Goal: Information Seeking & Learning: Learn about a topic

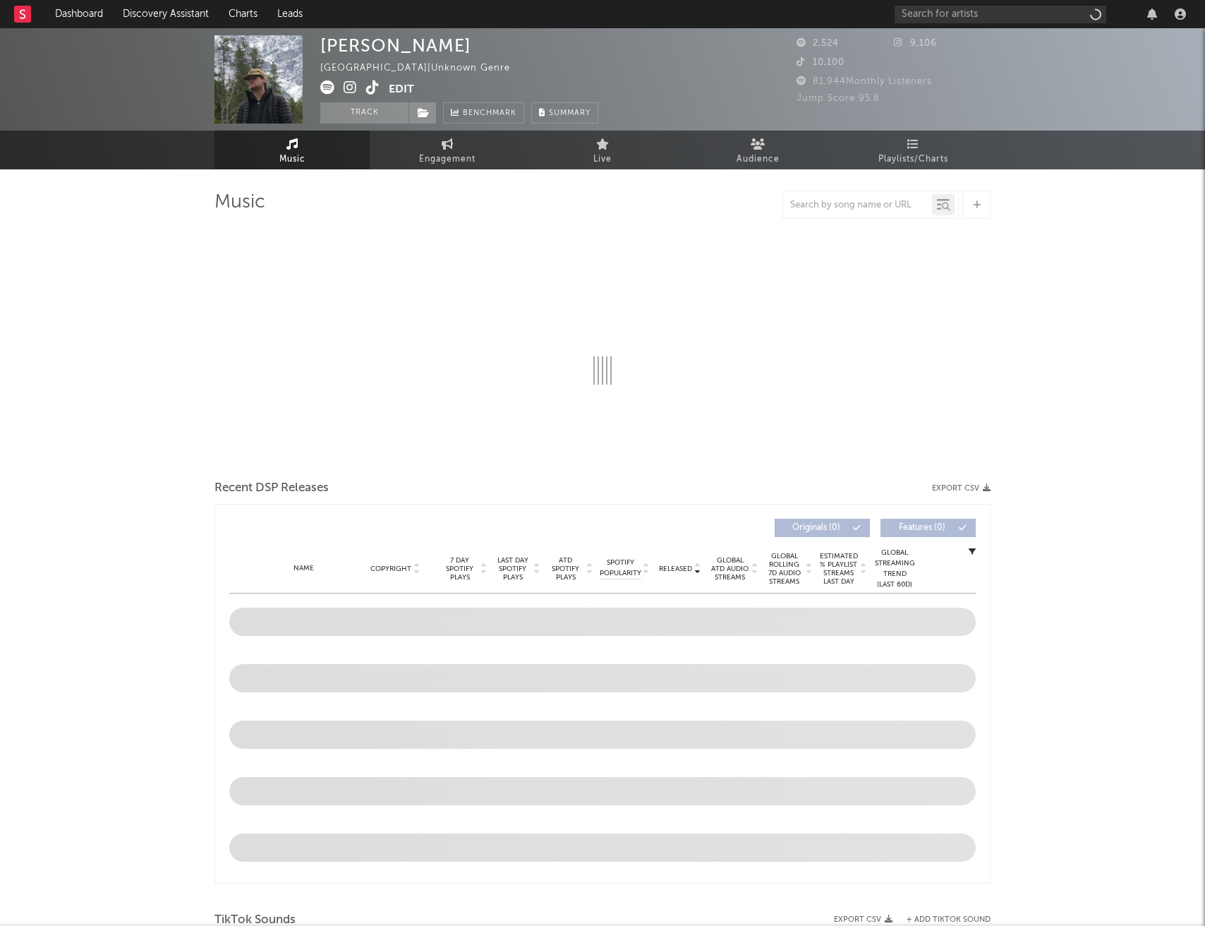
select select "6m"
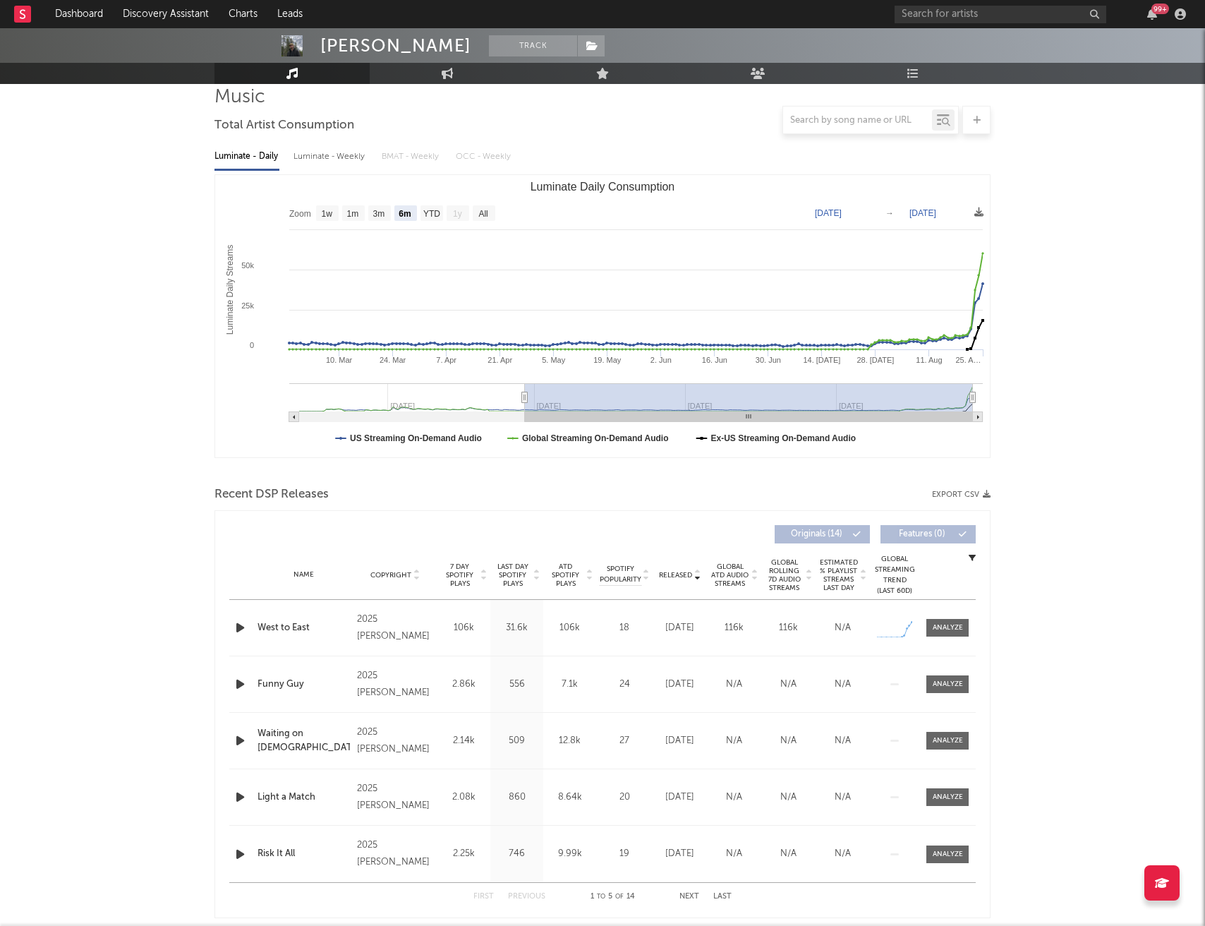
scroll to position [116, 0]
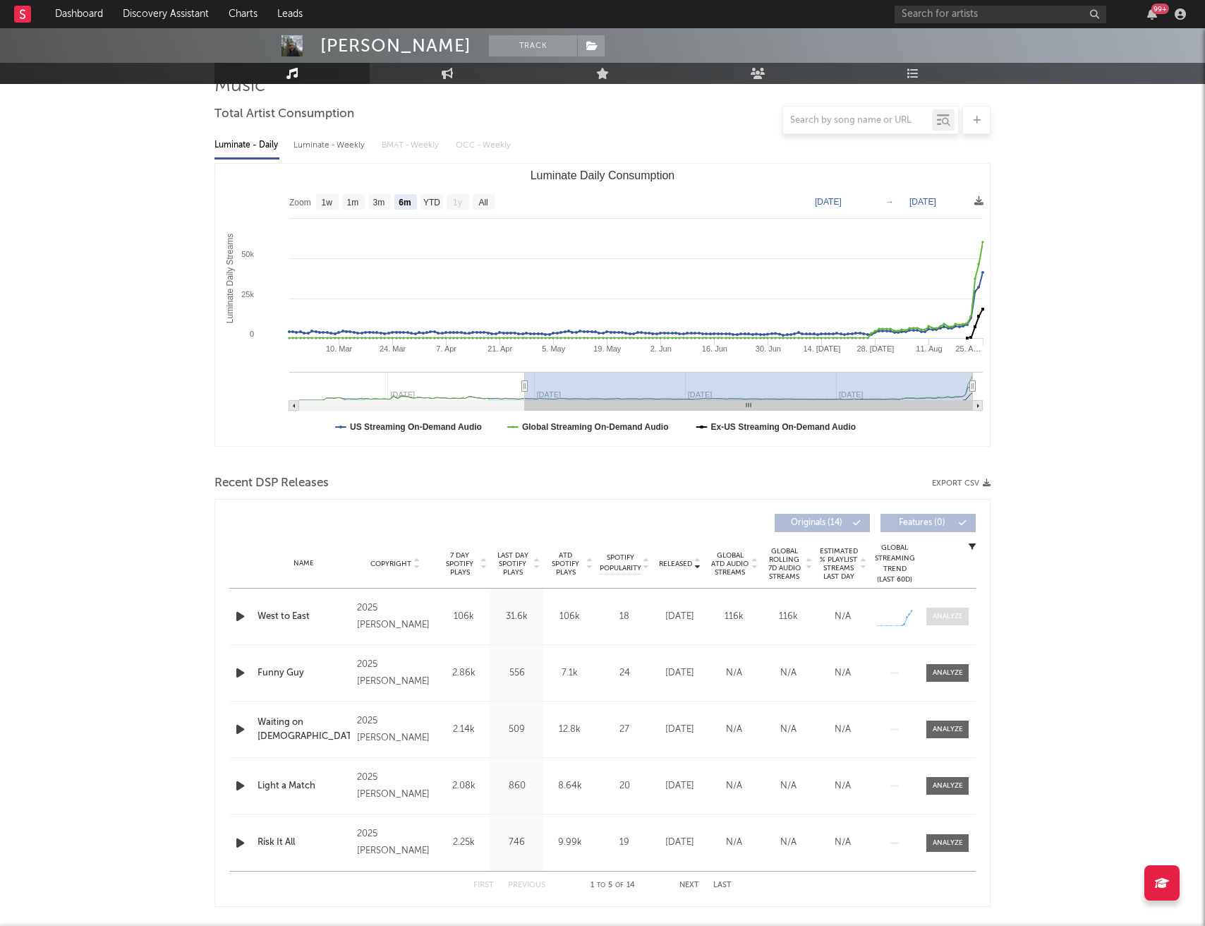
click at [938, 617] on div at bounding box center [948, 616] width 30 height 11
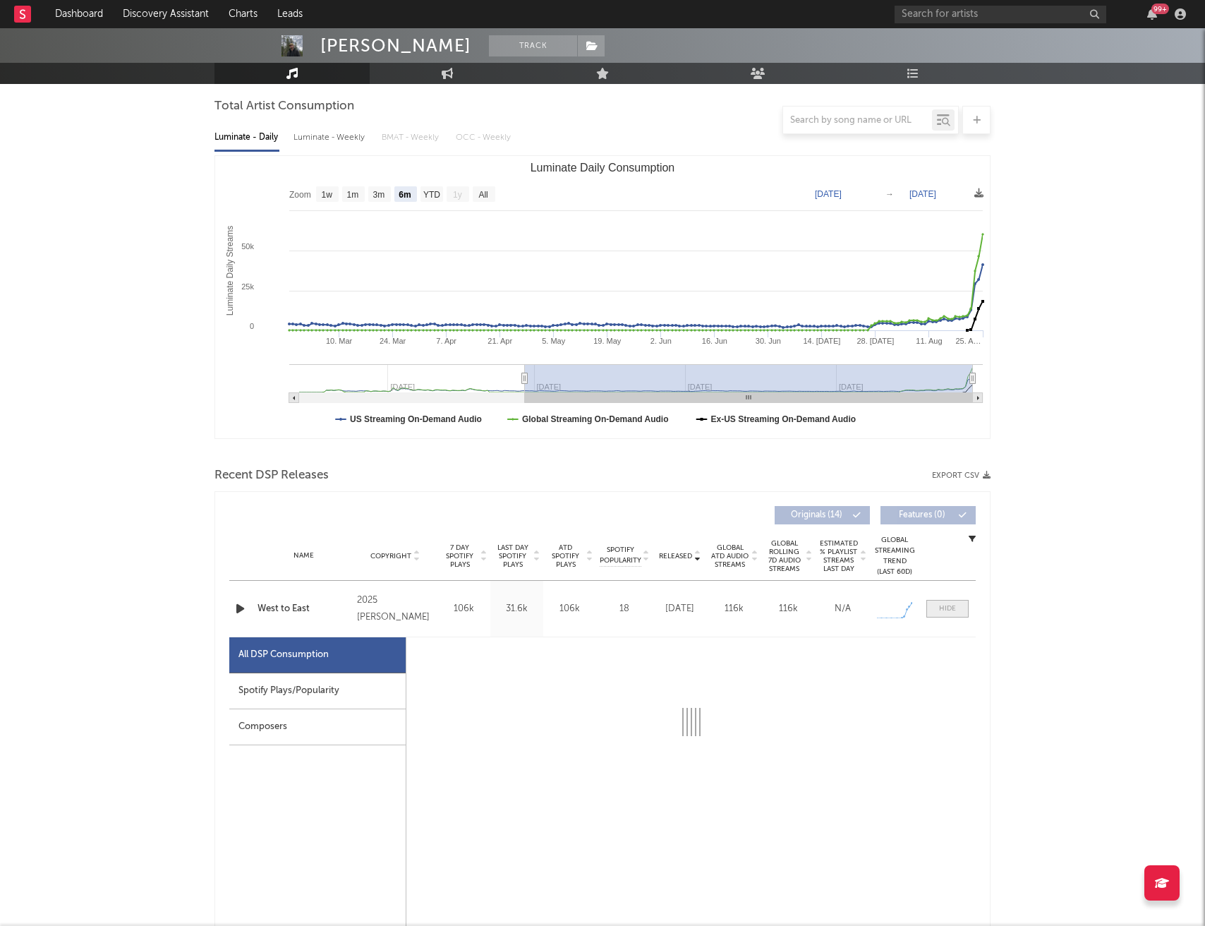
select select "1w"
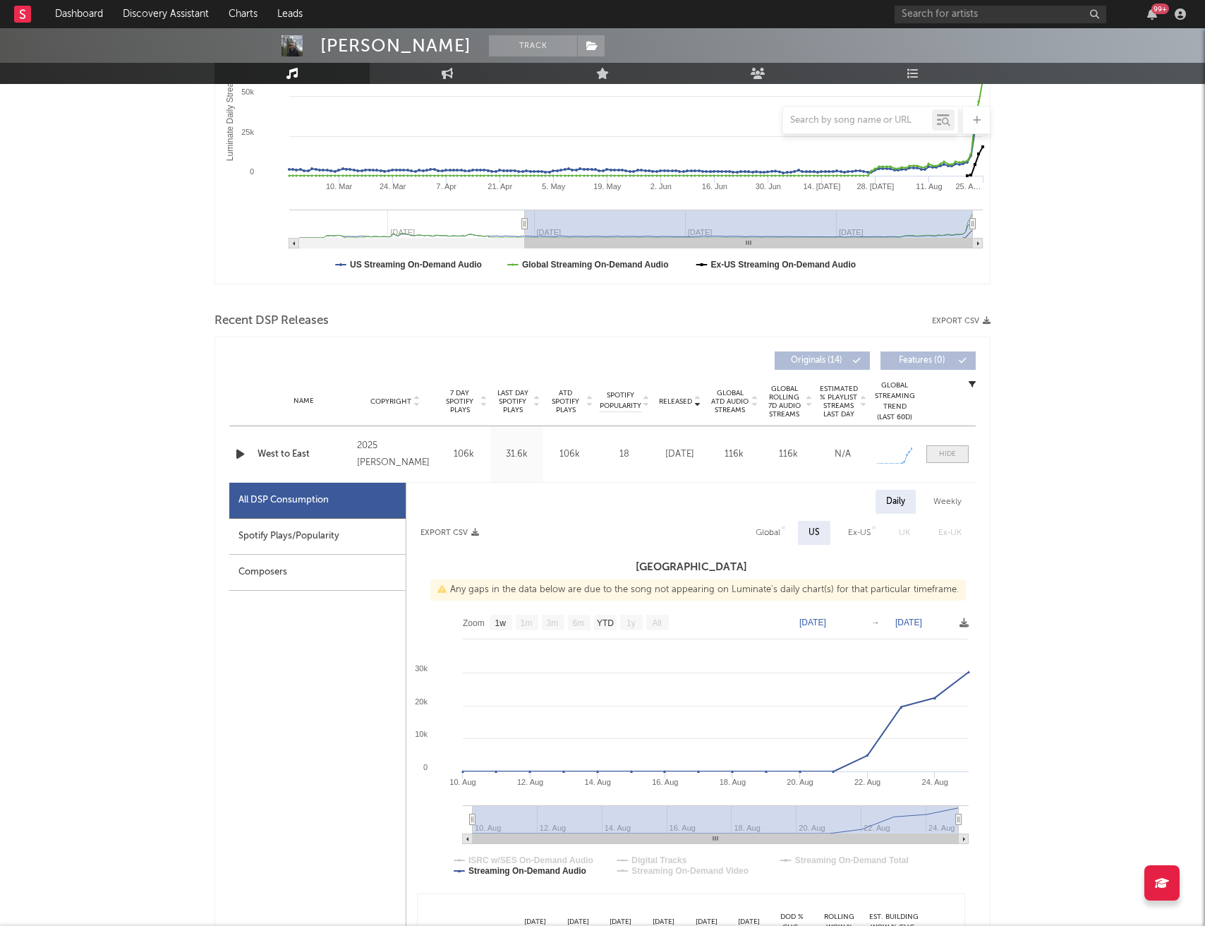
scroll to position [306, 0]
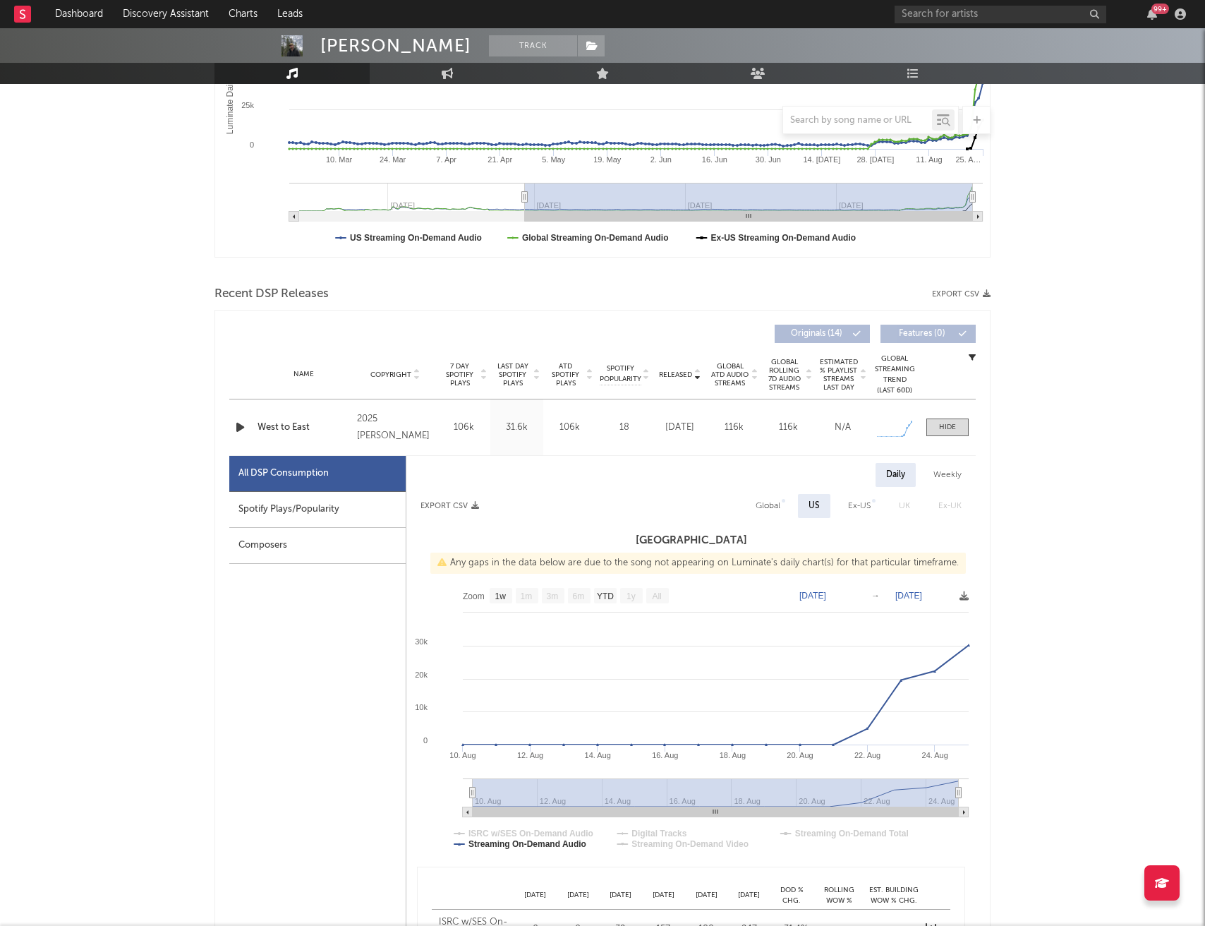
click at [378, 515] on div "Spotify Plays/Popularity" at bounding box center [317, 510] width 176 height 36
select select "1w"
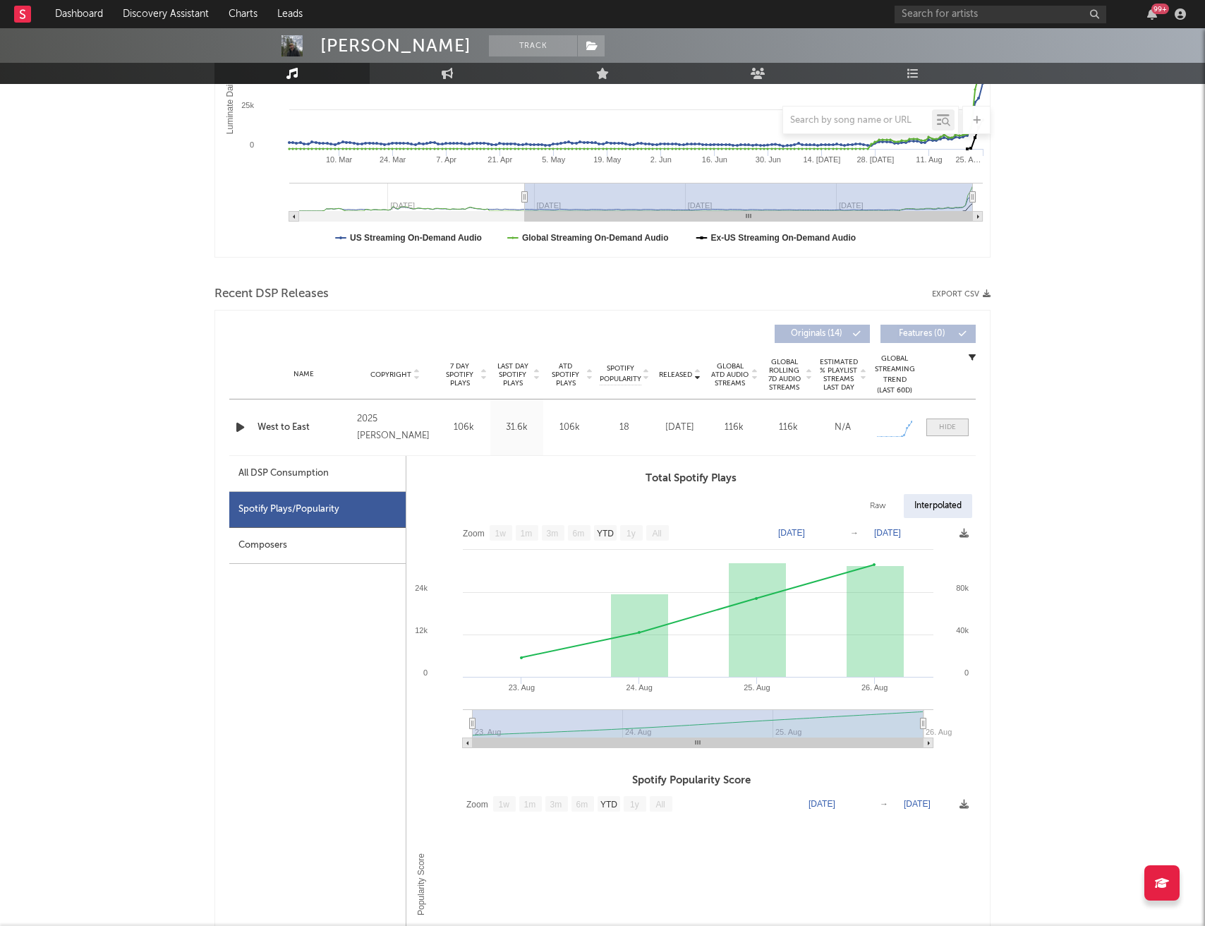
click at [945, 433] on span at bounding box center [948, 427] width 42 height 18
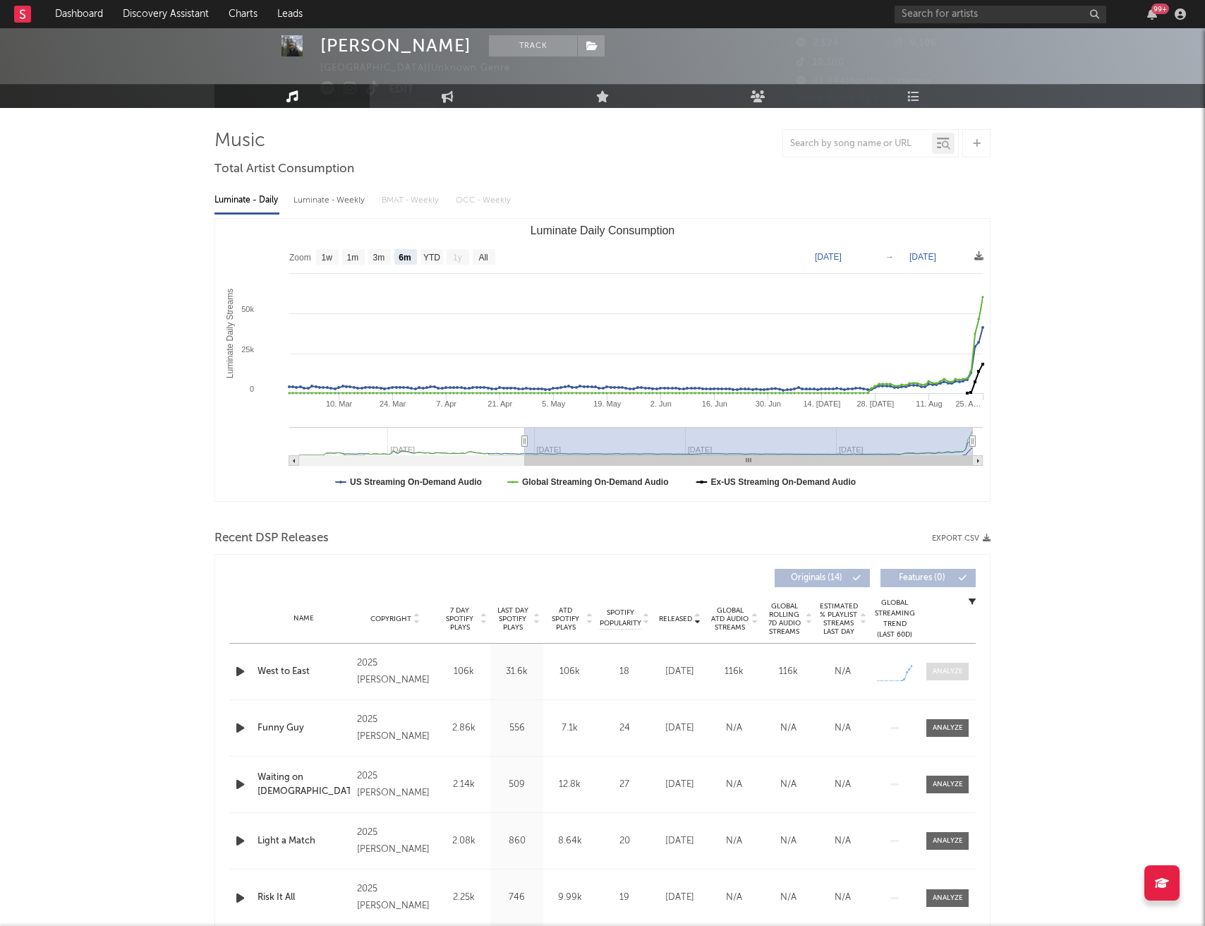
scroll to position [20, 0]
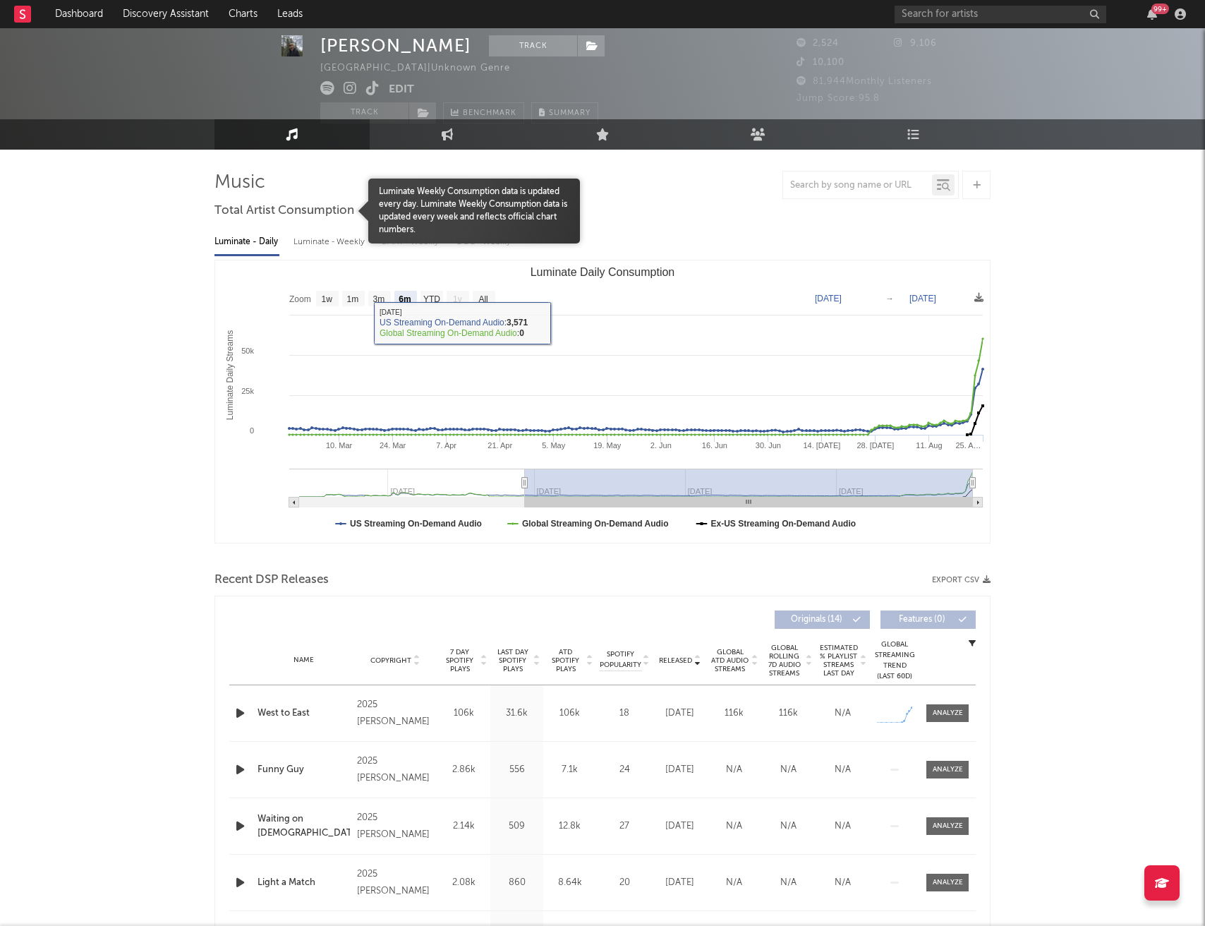
click at [349, 241] on div "Luminate - Weekly" at bounding box center [331, 242] width 74 height 24
select select "6m"
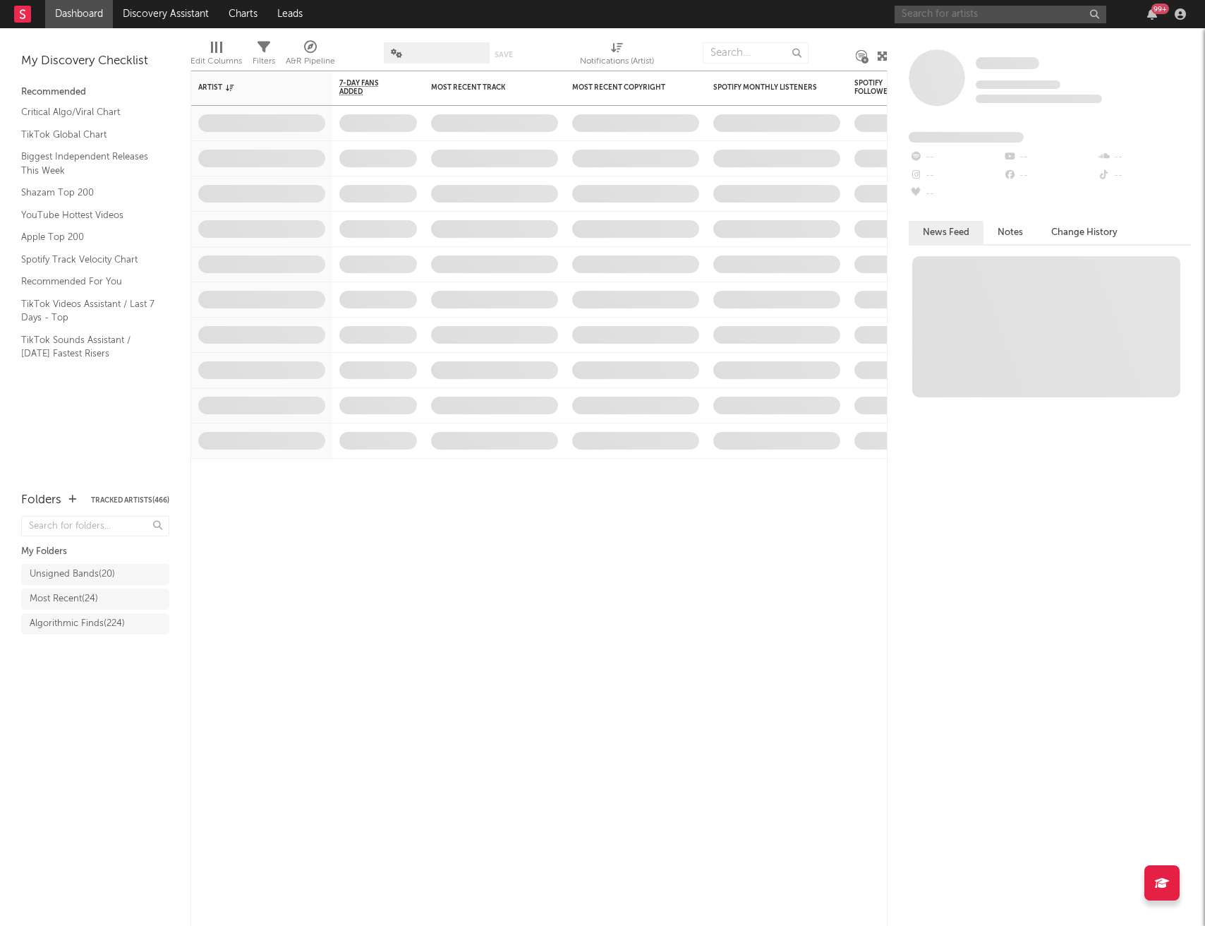
click at [932, 17] on input "text" at bounding box center [1001, 15] width 212 height 18
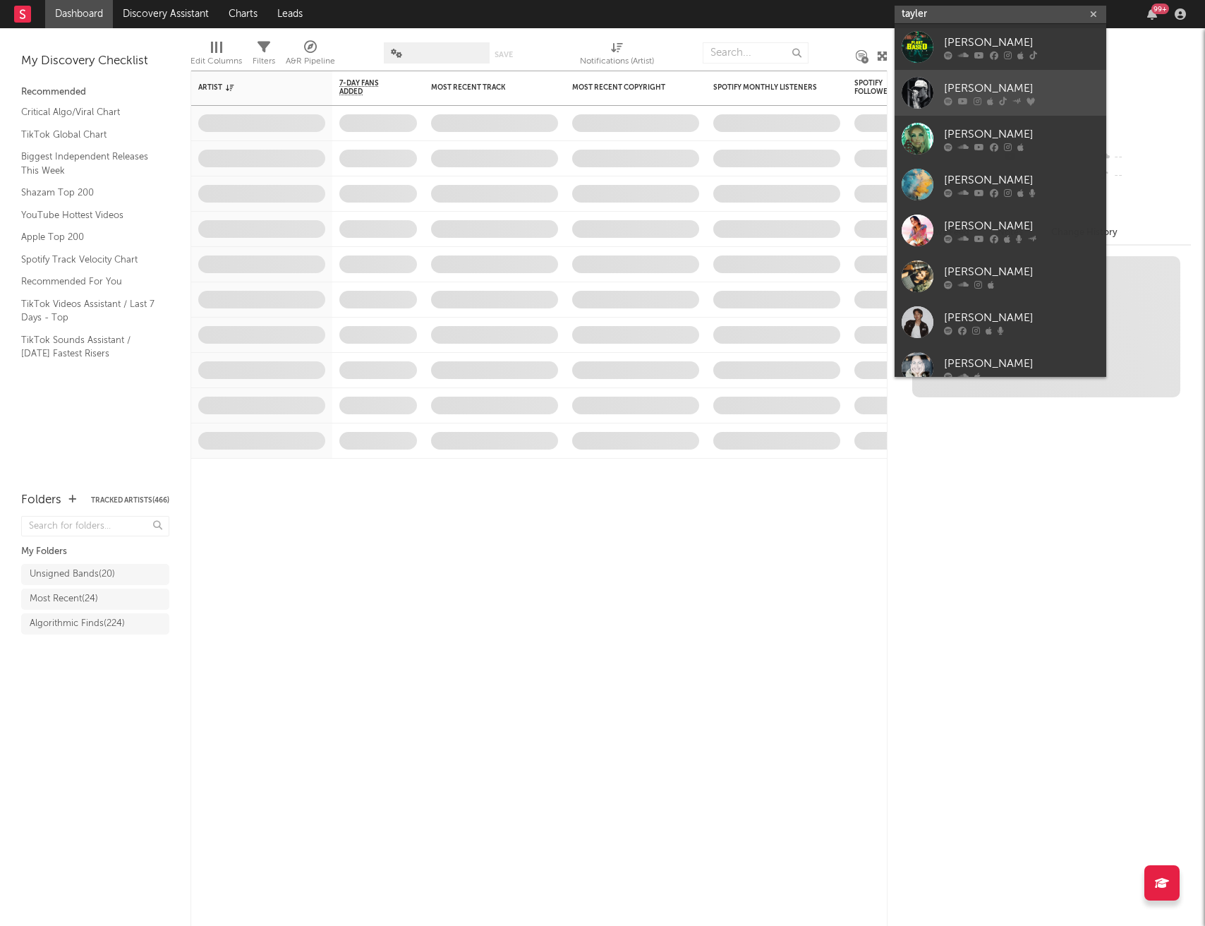
type input "tayler"
click at [990, 78] on link "Tayler Holder" at bounding box center [1001, 93] width 212 height 46
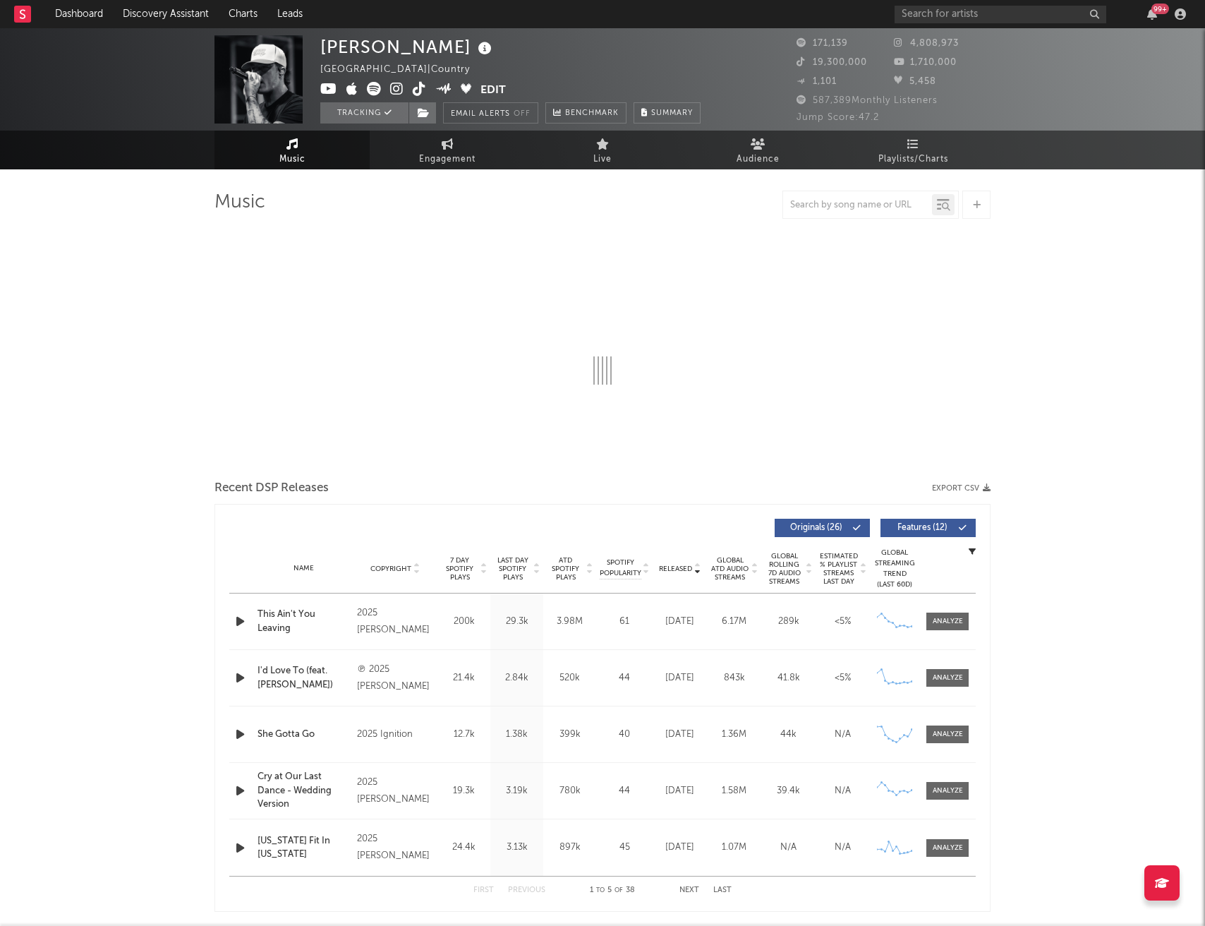
select select "6m"
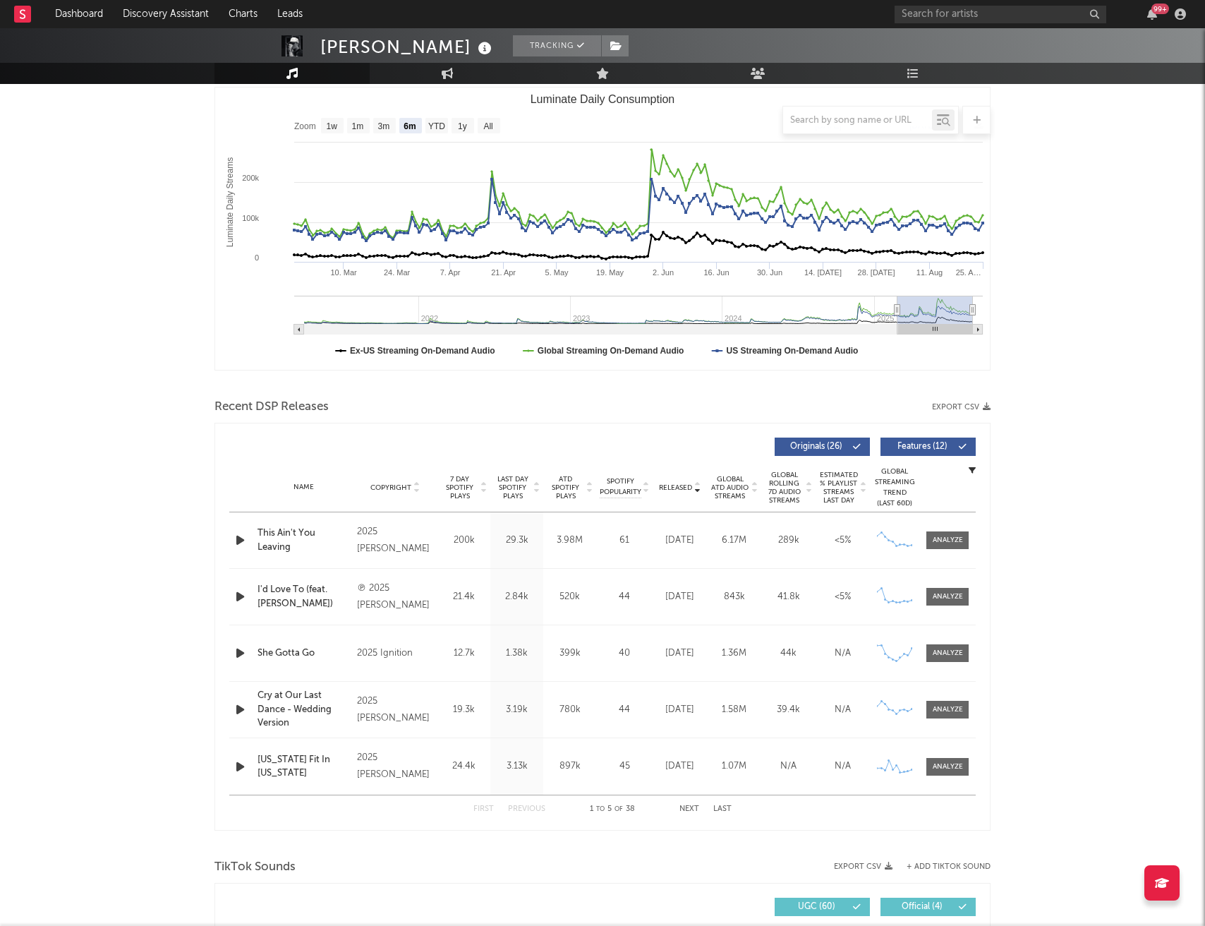
scroll to position [210, 0]
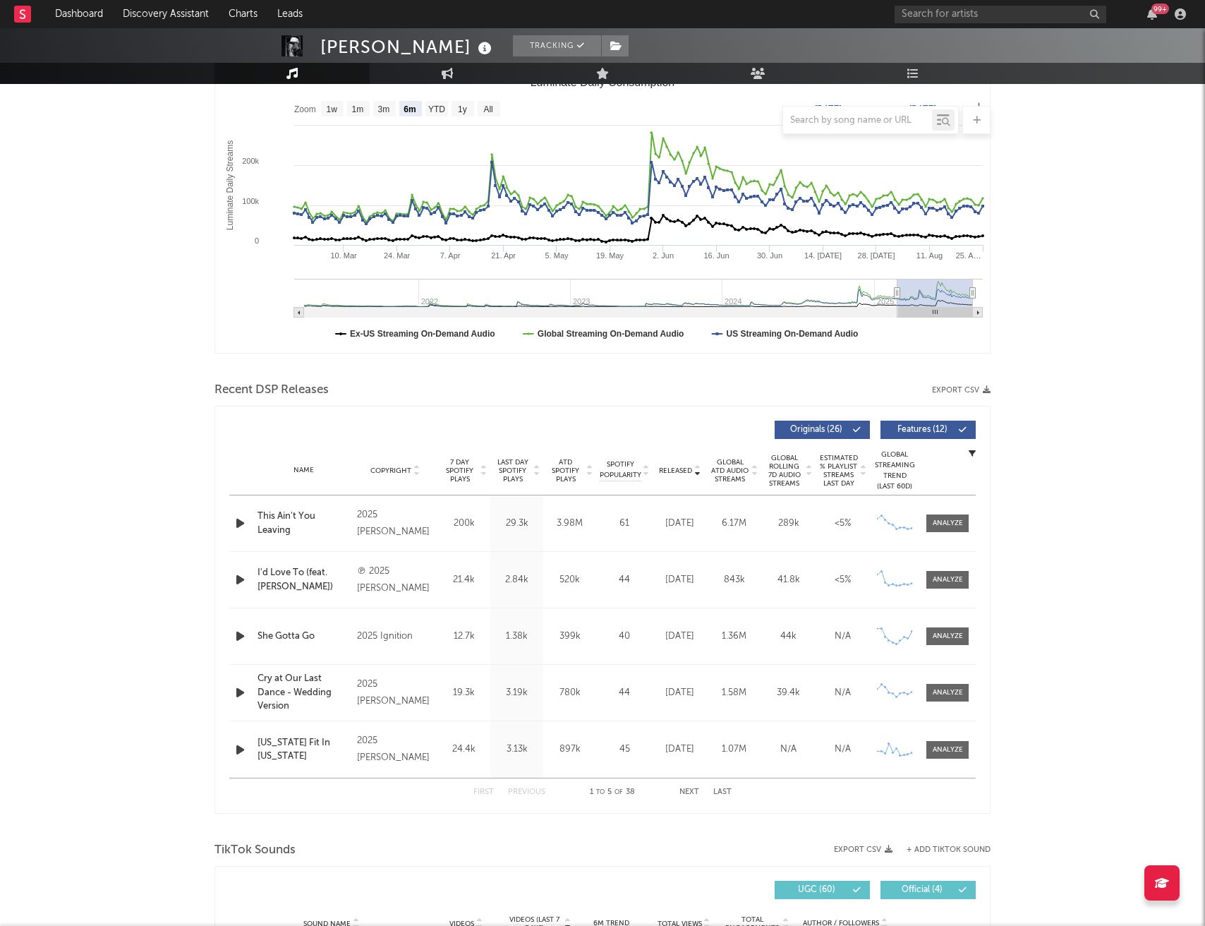
click at [697, 792] on button "Next" at bounding box center [690, 792] width 20 height 8
click at [961, 518] on div at bounding box center [948, 523] width 30 height 11
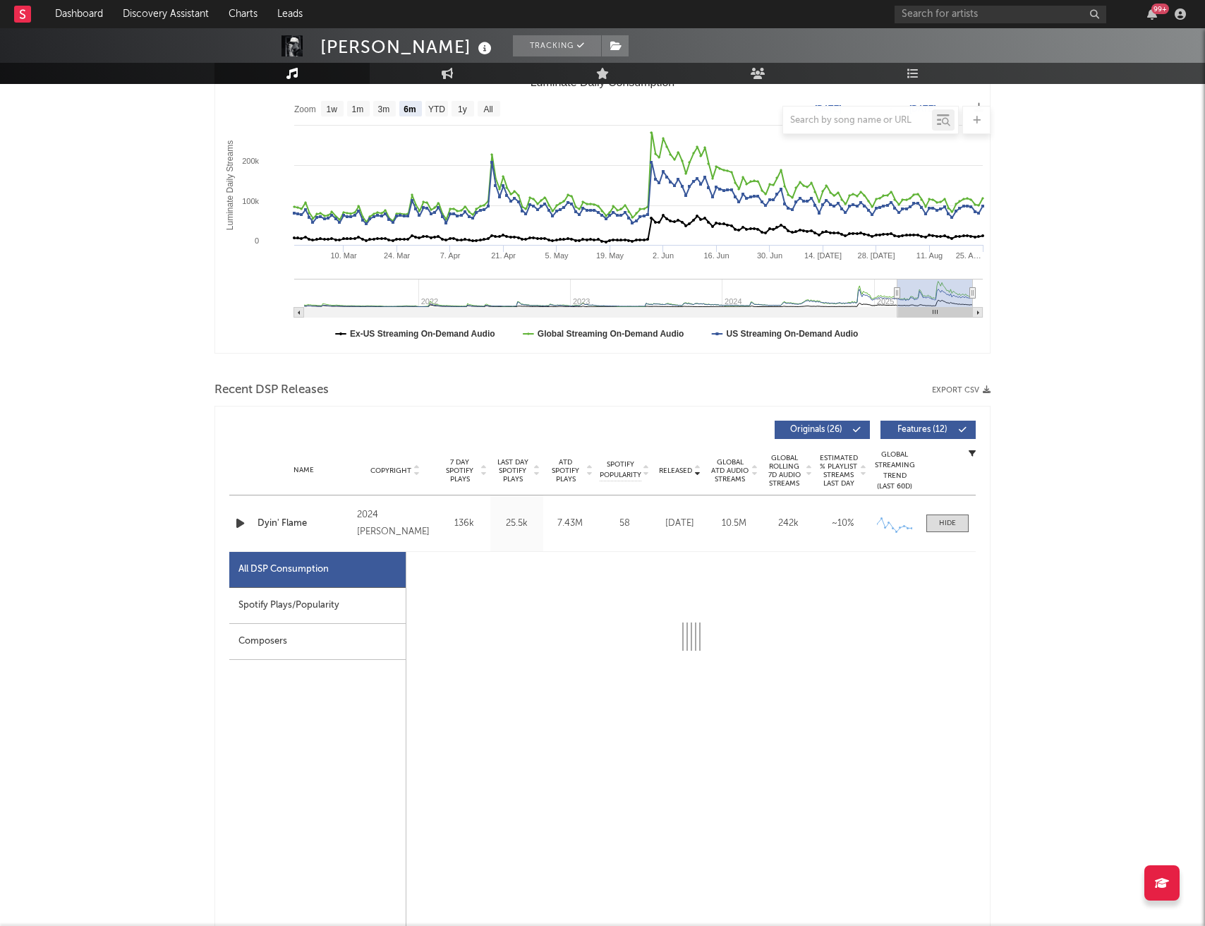
select select "6m"
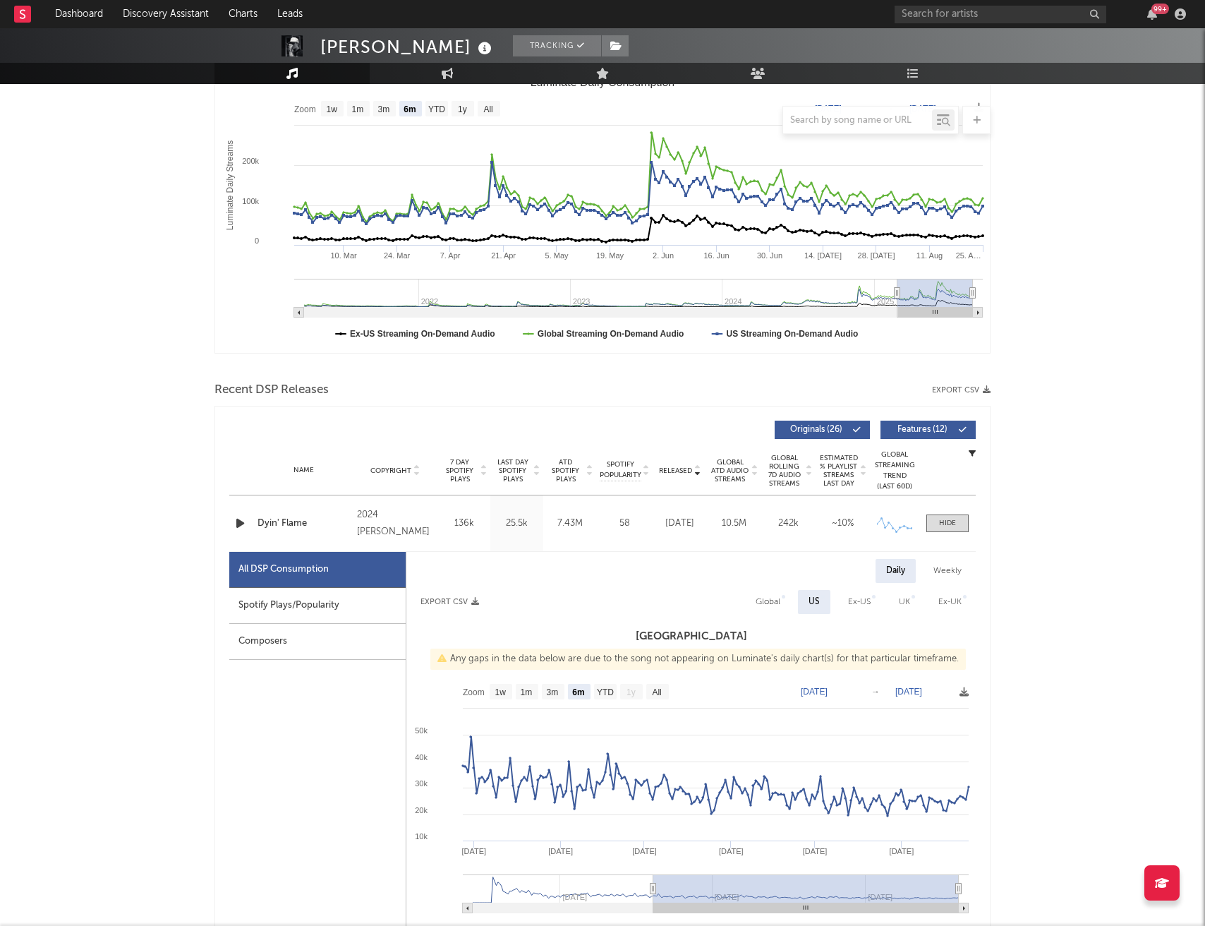
click at [946, 570] on div "Weekly" at bounding box center [947, 571] width 49 height 24
select select "6m"
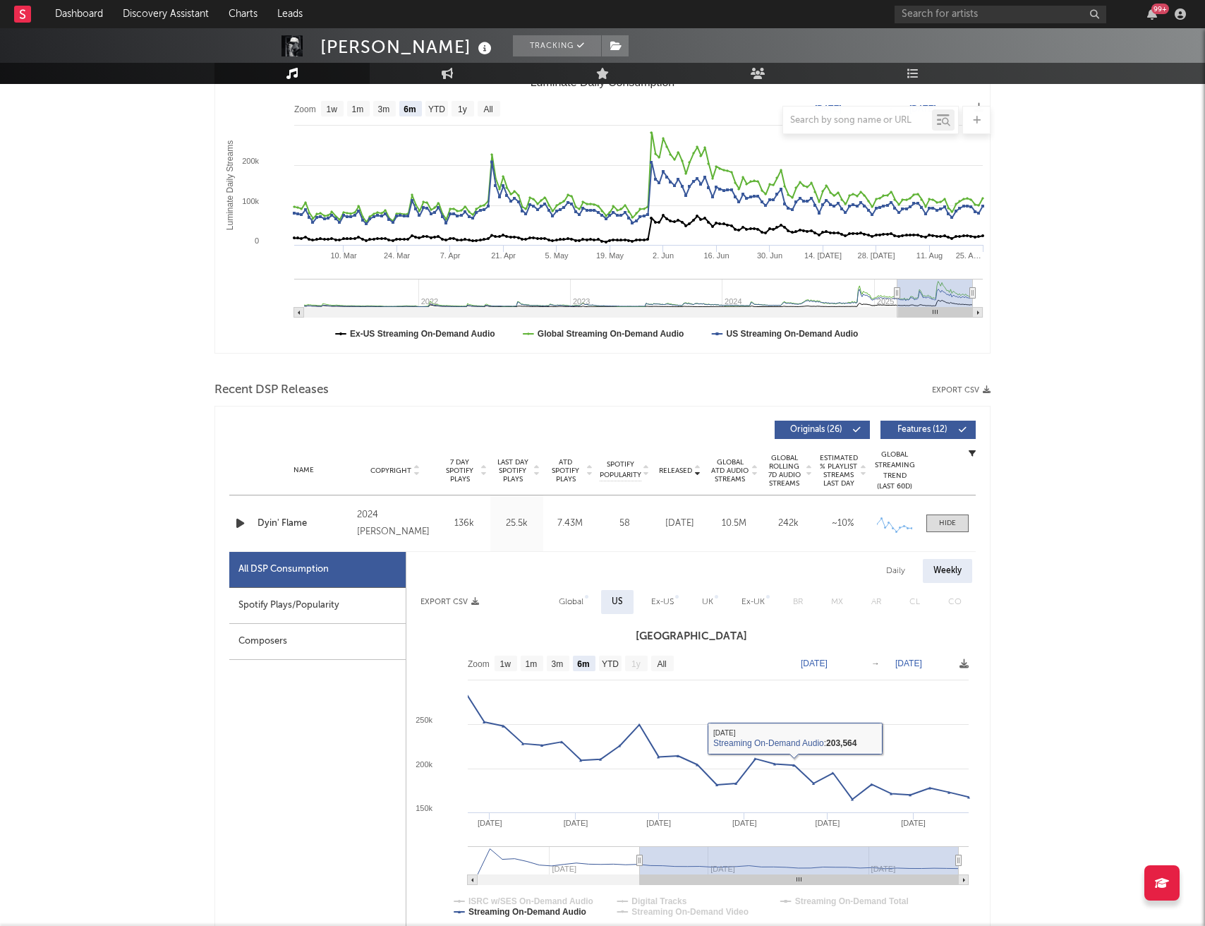
click at [575, 599] on div "Global" at bounding box center [571, 601] width 25 height 17
select select "6m"
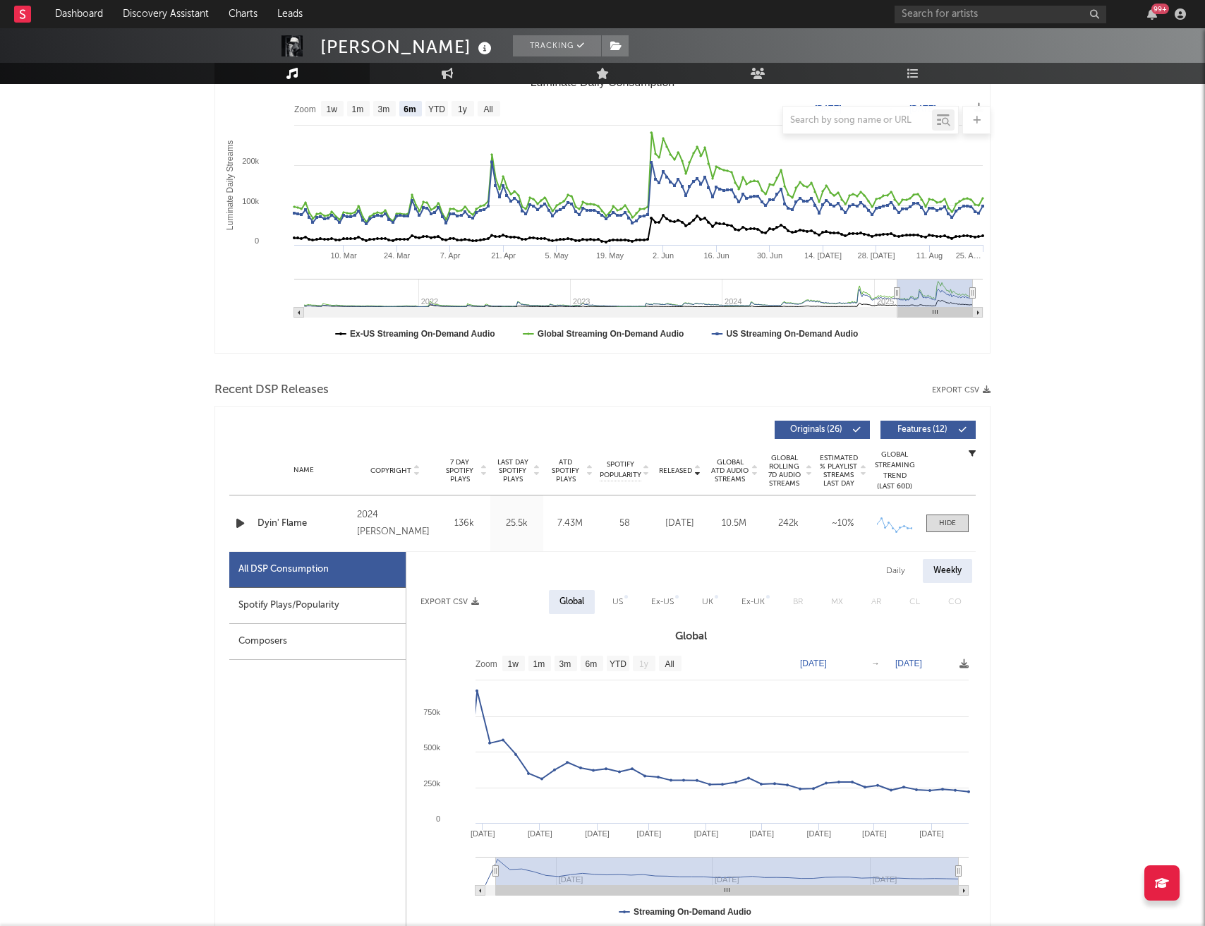
type input "2024-11-21"
drag, startPoint x: 639, startPoint y: 868, endPoint x: 487, endPoint y: 879, distance: 152.8
click at [487, 879] on g at bounding box center [722, 876] width 493 height 39
click at [946, 520] on div at bounding box center [947, 523] width 17 height 11
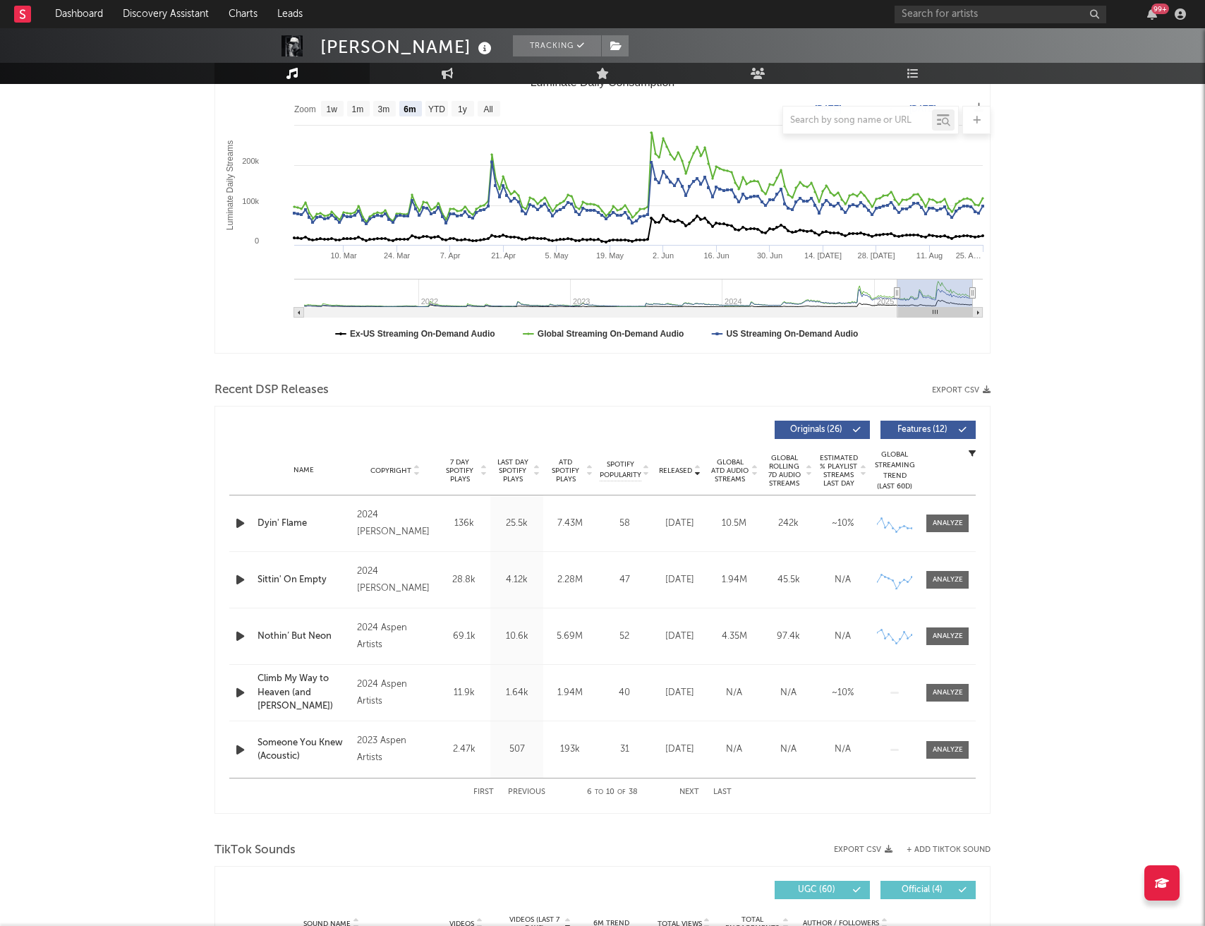
click at [668, 470] on span "Released" at bounding box center [675, 470] width 33 height 8
click at [951, 521] on div at bounding box center [948, 523] width 30 height 11
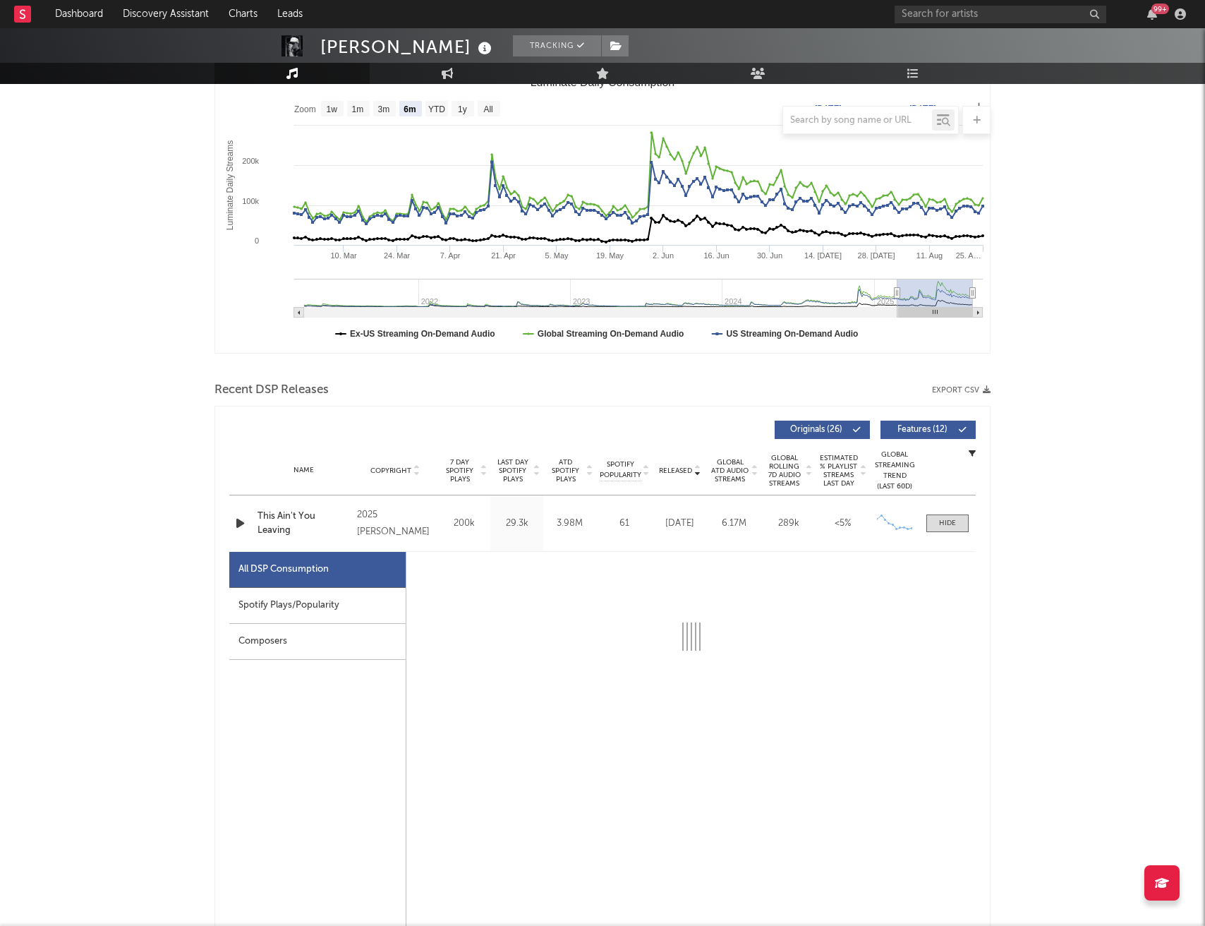
select select "1w"
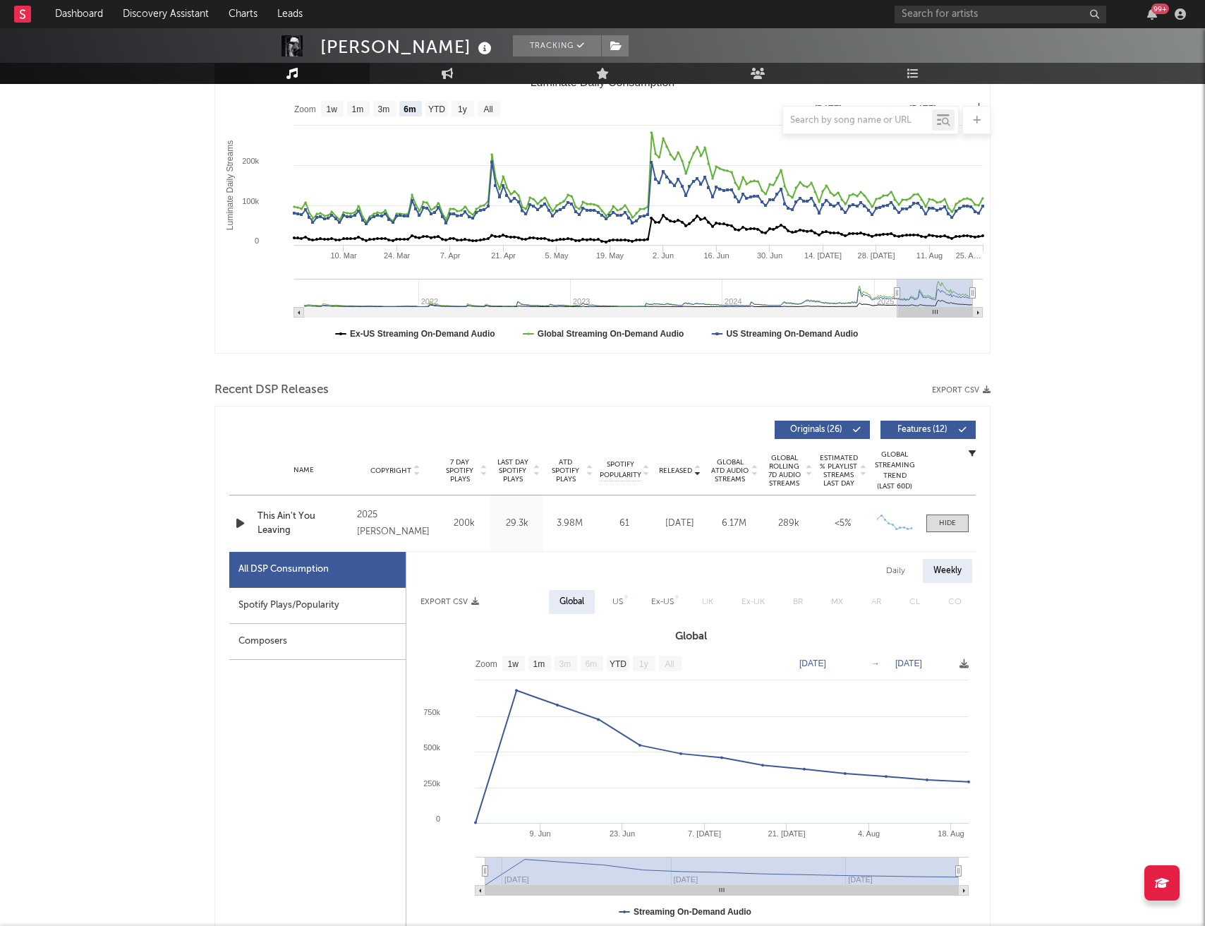
scroll to position [0, 0]
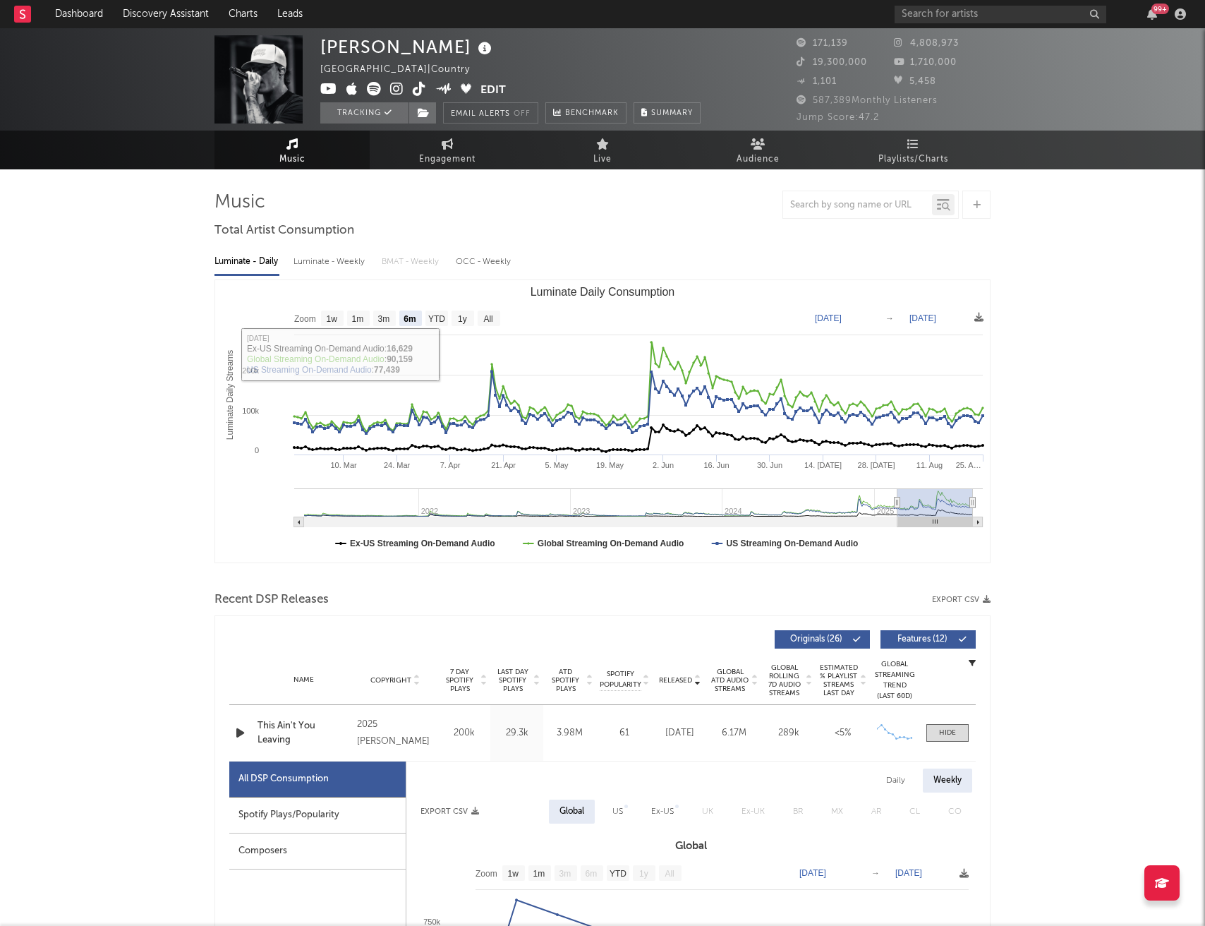
click at [317, 264] on div "Luminate - Weekly" at bounding box center [331, 262] width 74 height 24
select select "6m"
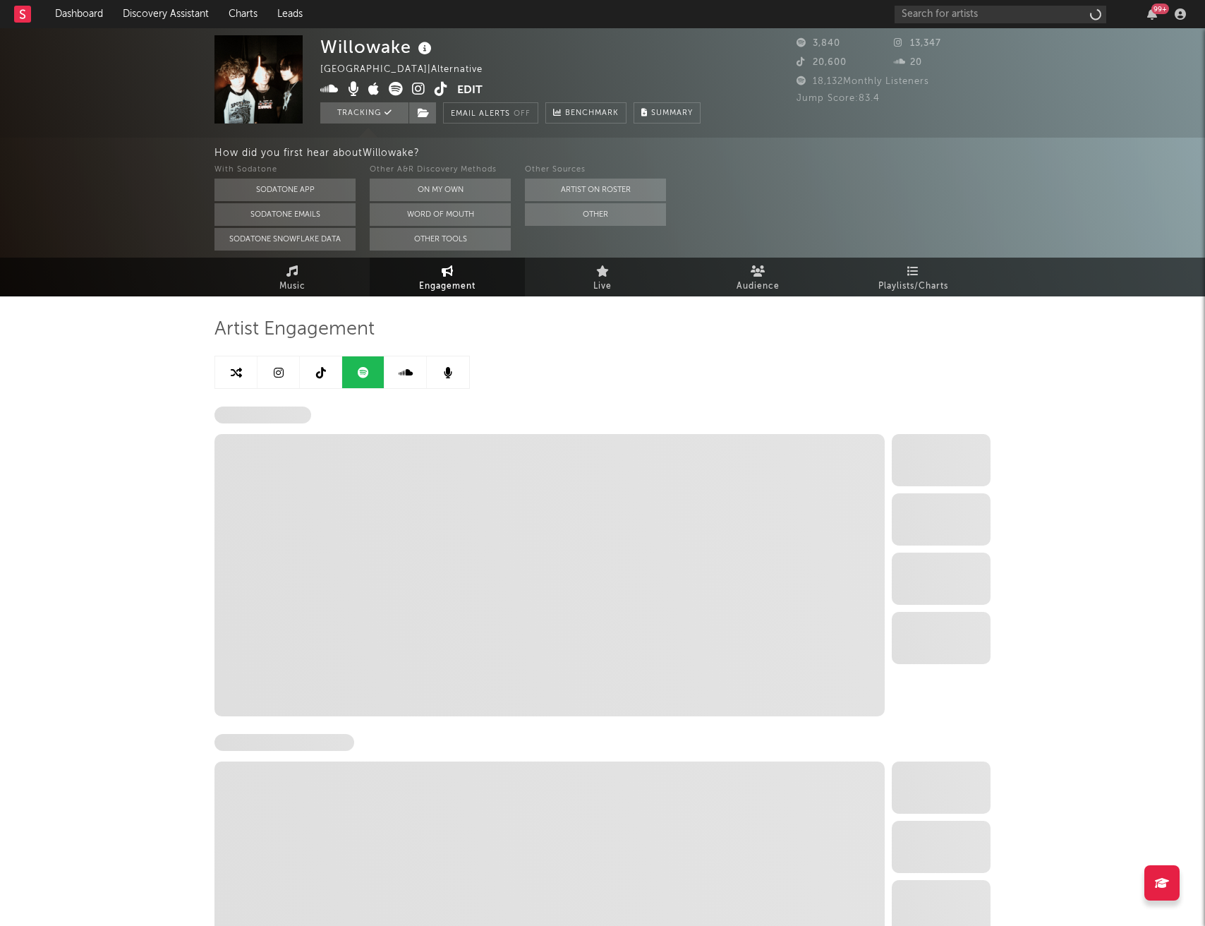
select select "6m"
select select "1w"
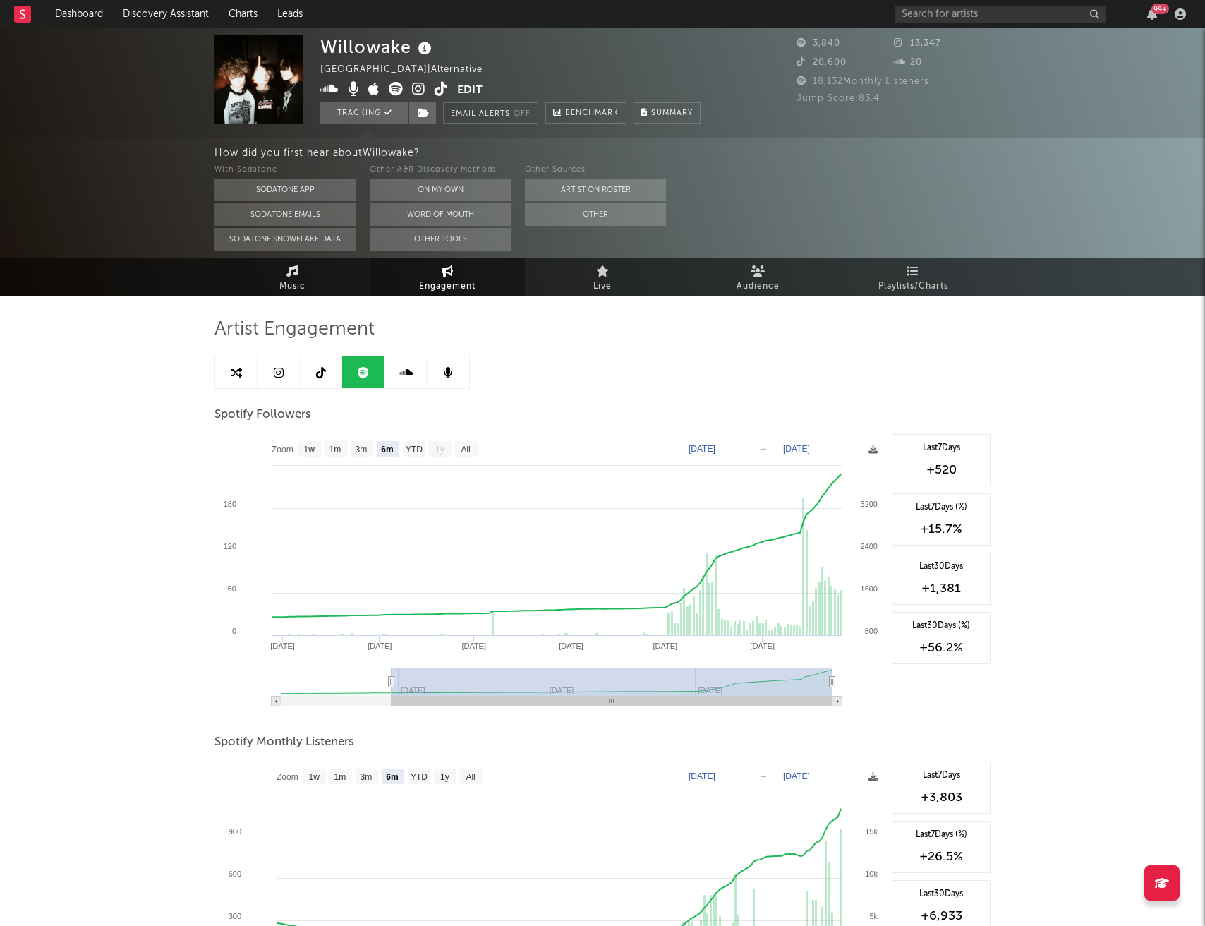
click at [310, 289] on link "Music" at bounding box center [292, 277] width 155 height 39
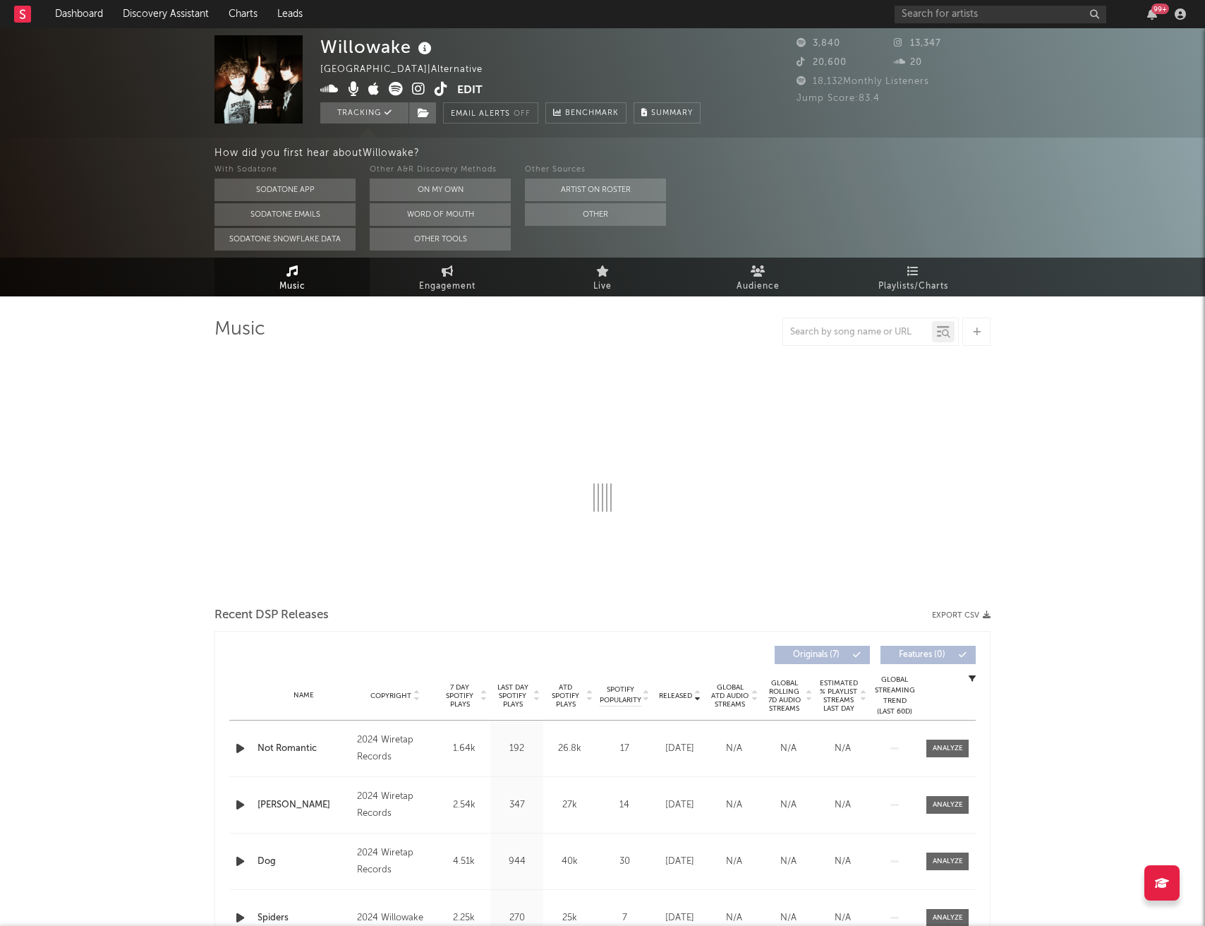
select select "1w"
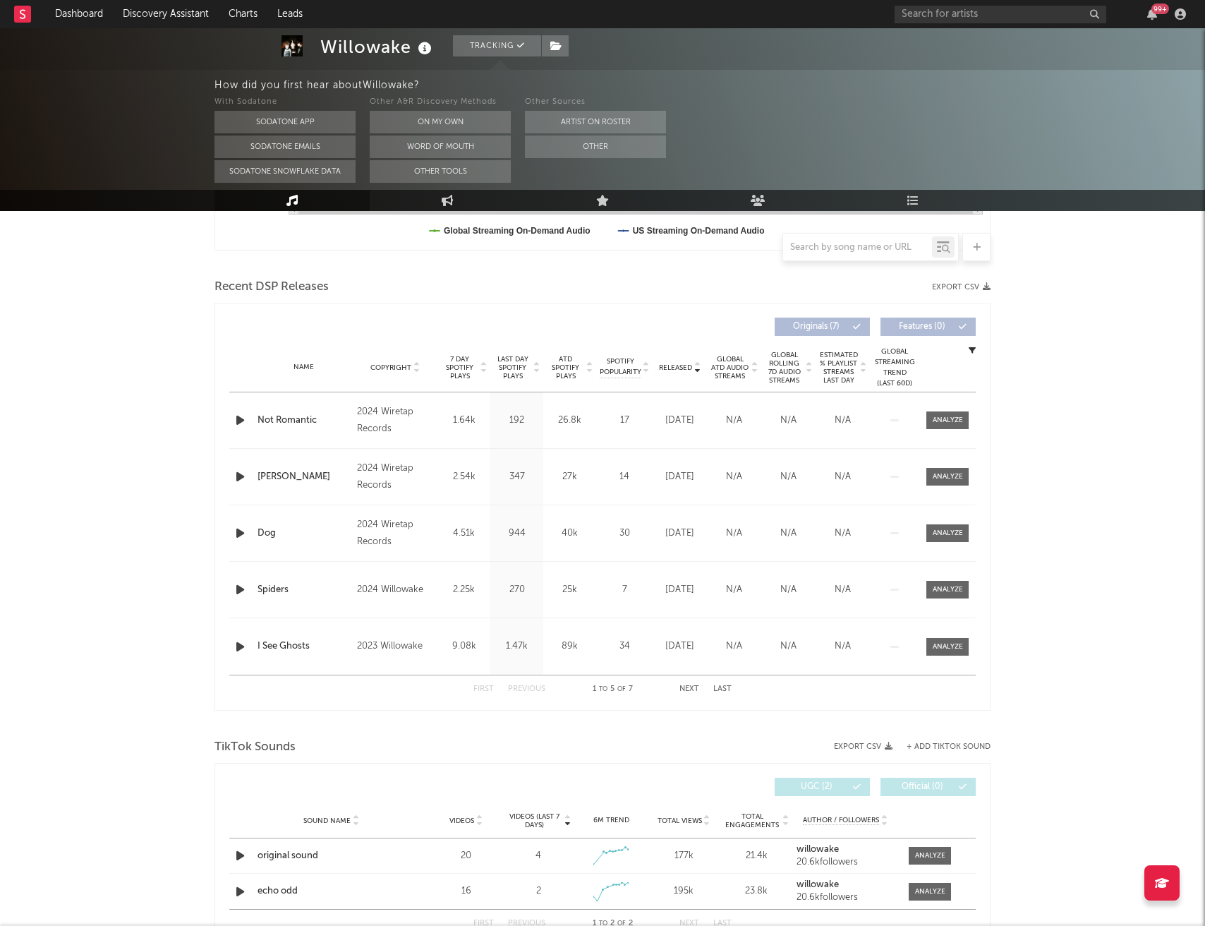
scroll to position [433, 0]
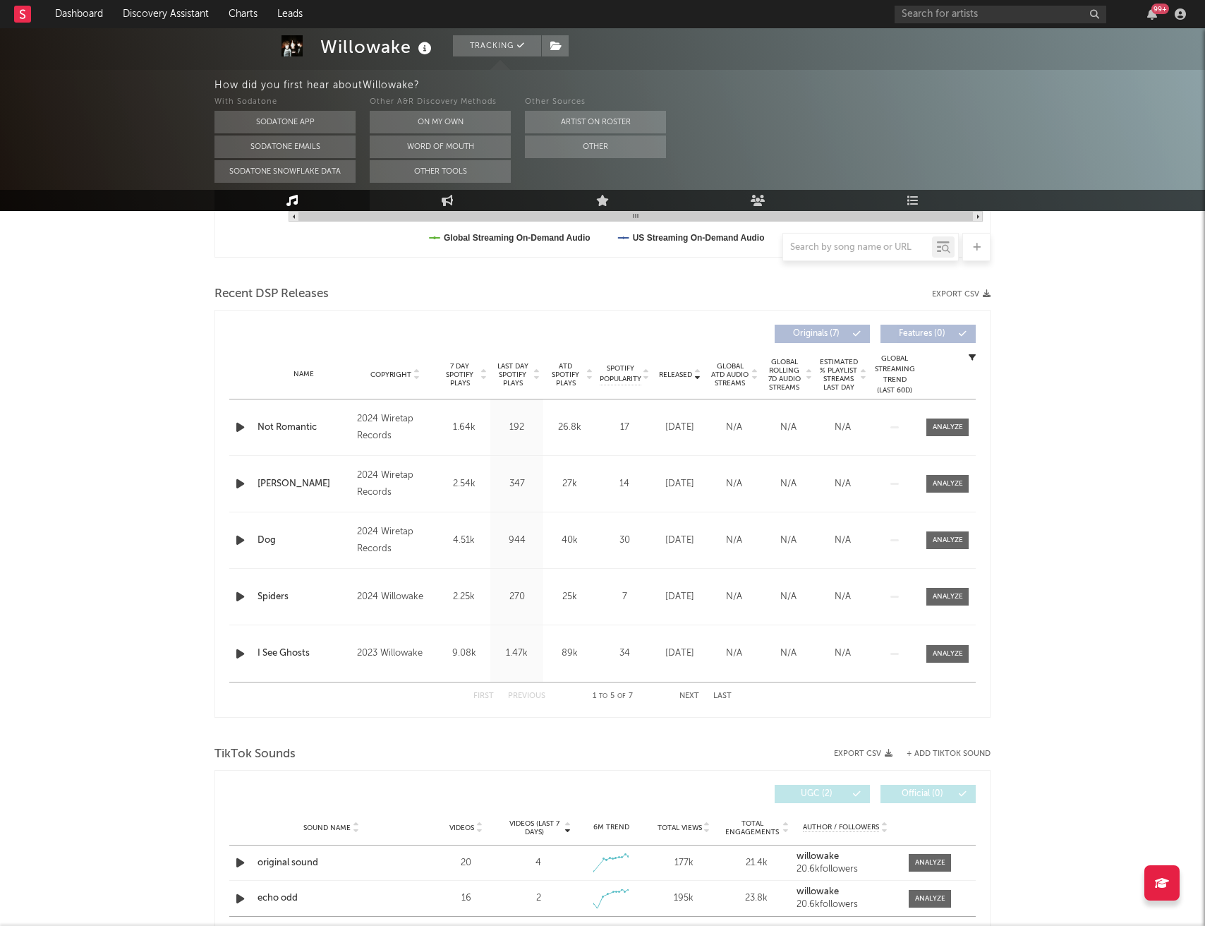
click at [670, 382] on div "Name Copyright Label Album Names Composer Names 7 Day Spotify Plays Last Day Sp…" at bounding box center [602, 374] width 747 height 49
click at [671, 372] on span "Released" at bounding box center [675, 374] width 33 height 8
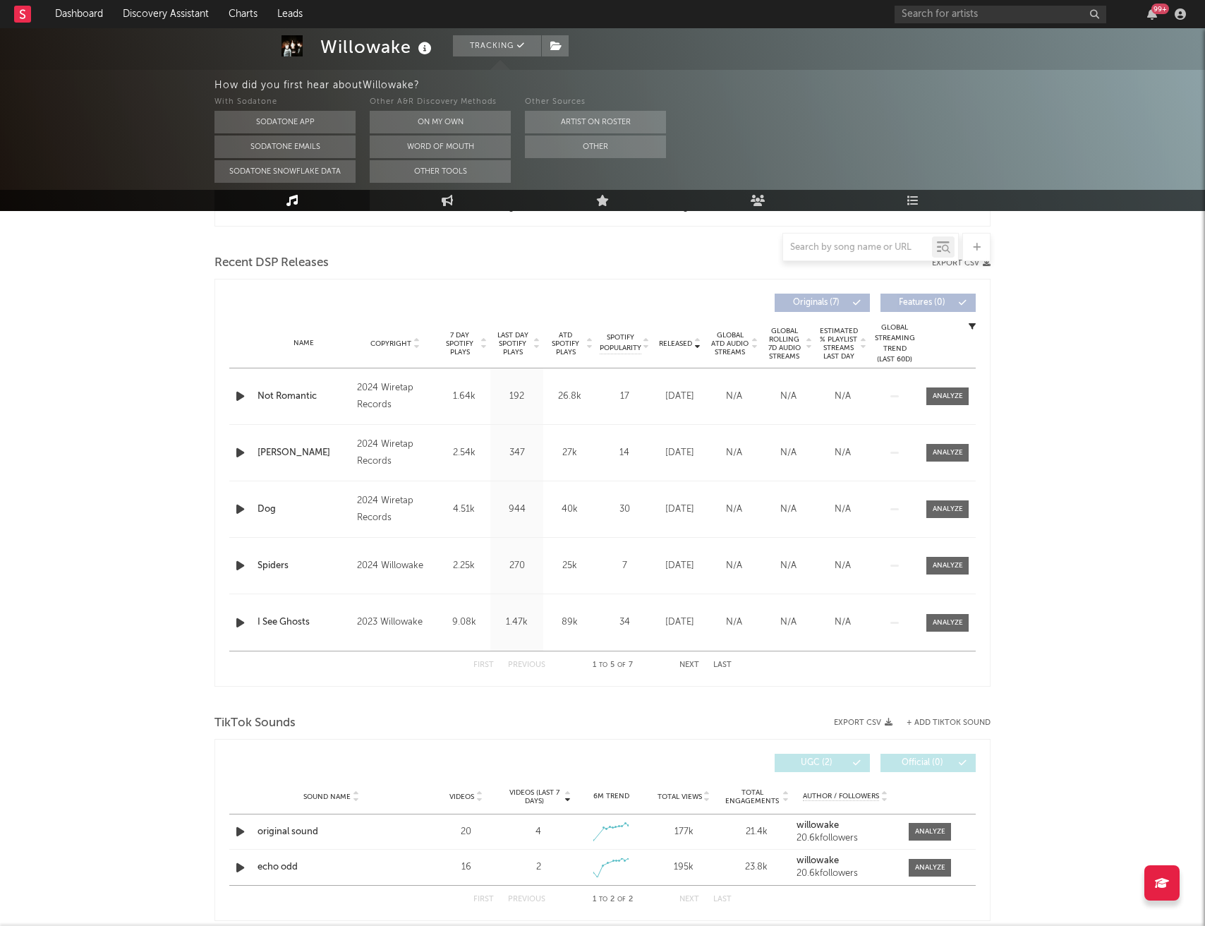
scroll to position [494, 0]
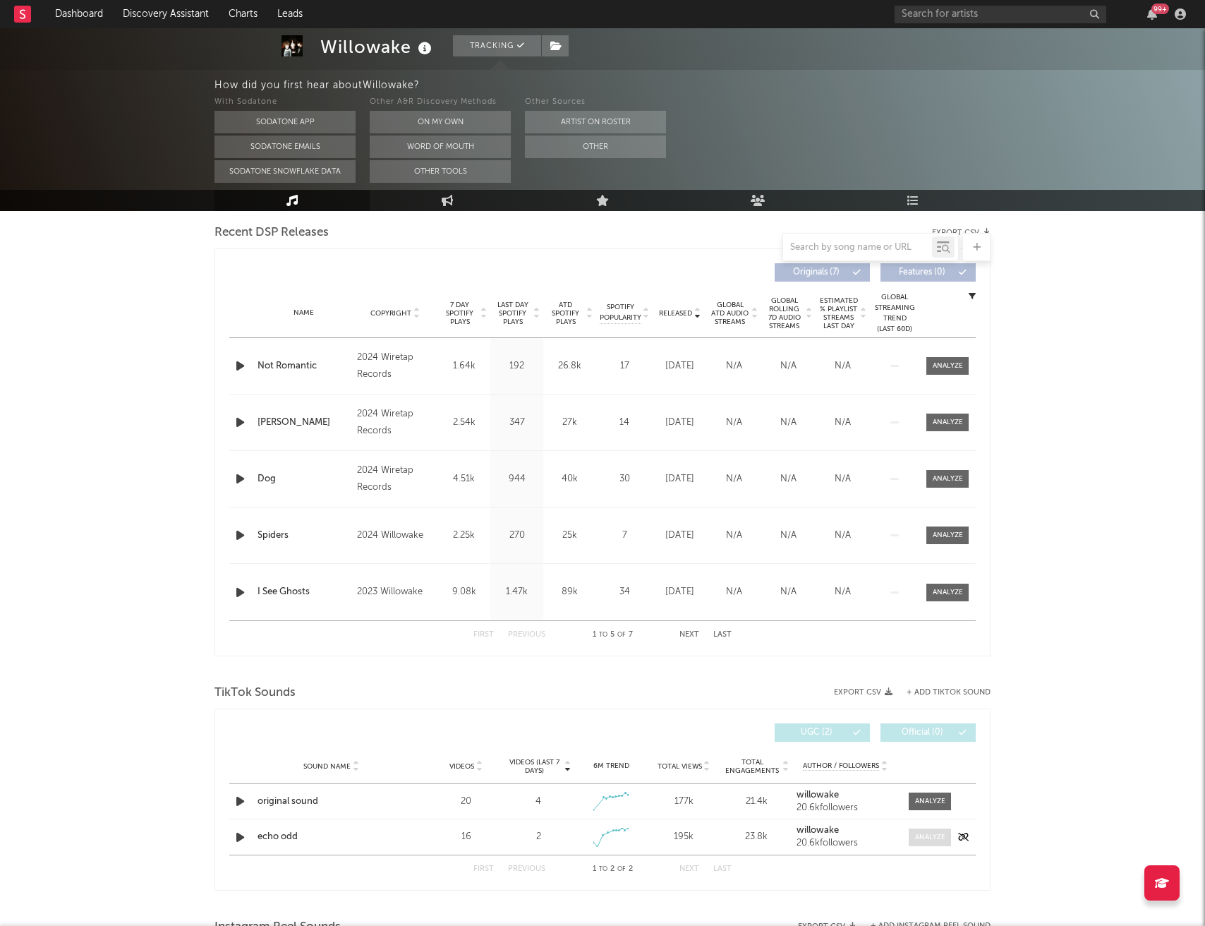
click at [928, 841] on div at bounding box center [930, 837] width 30 height 11
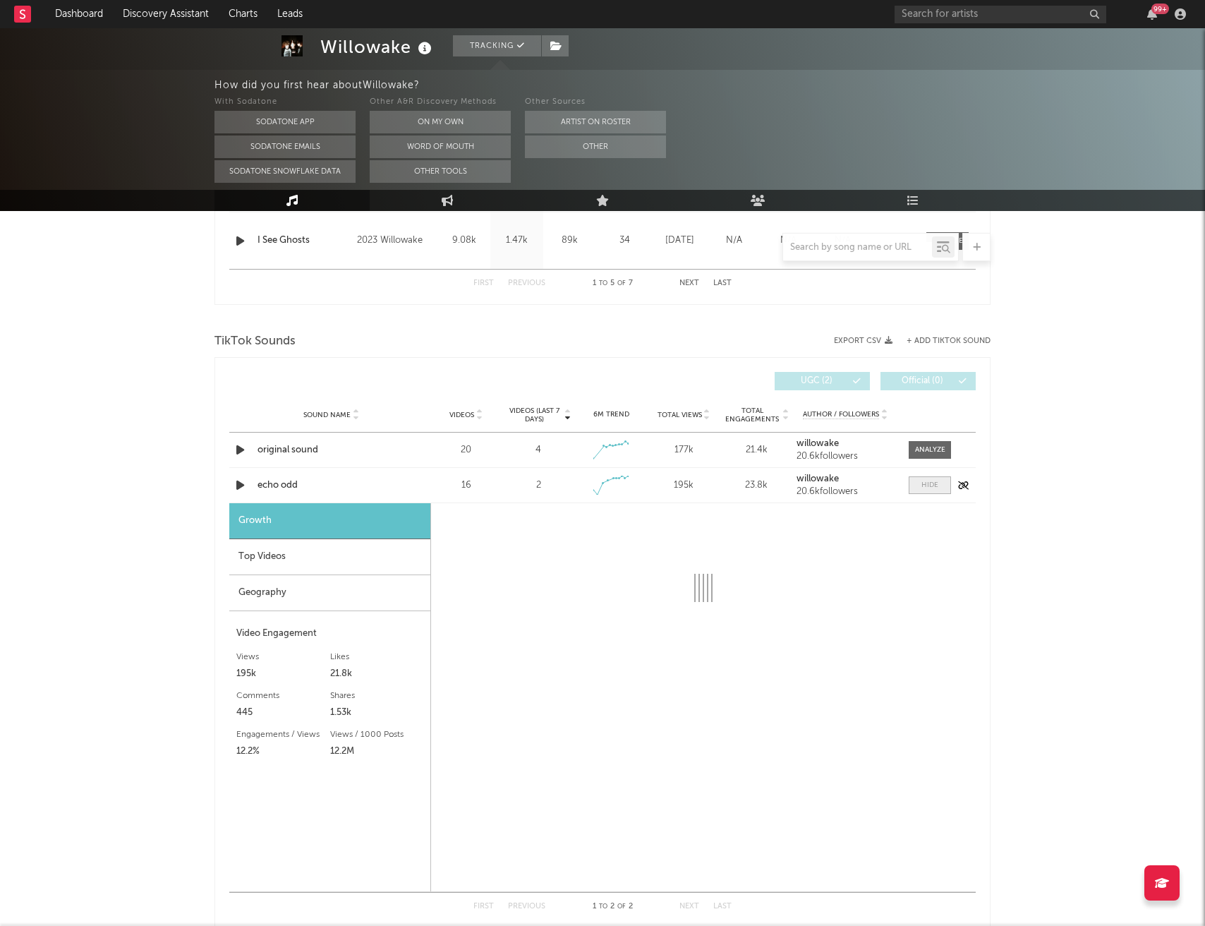
scroll to position [905, 0]
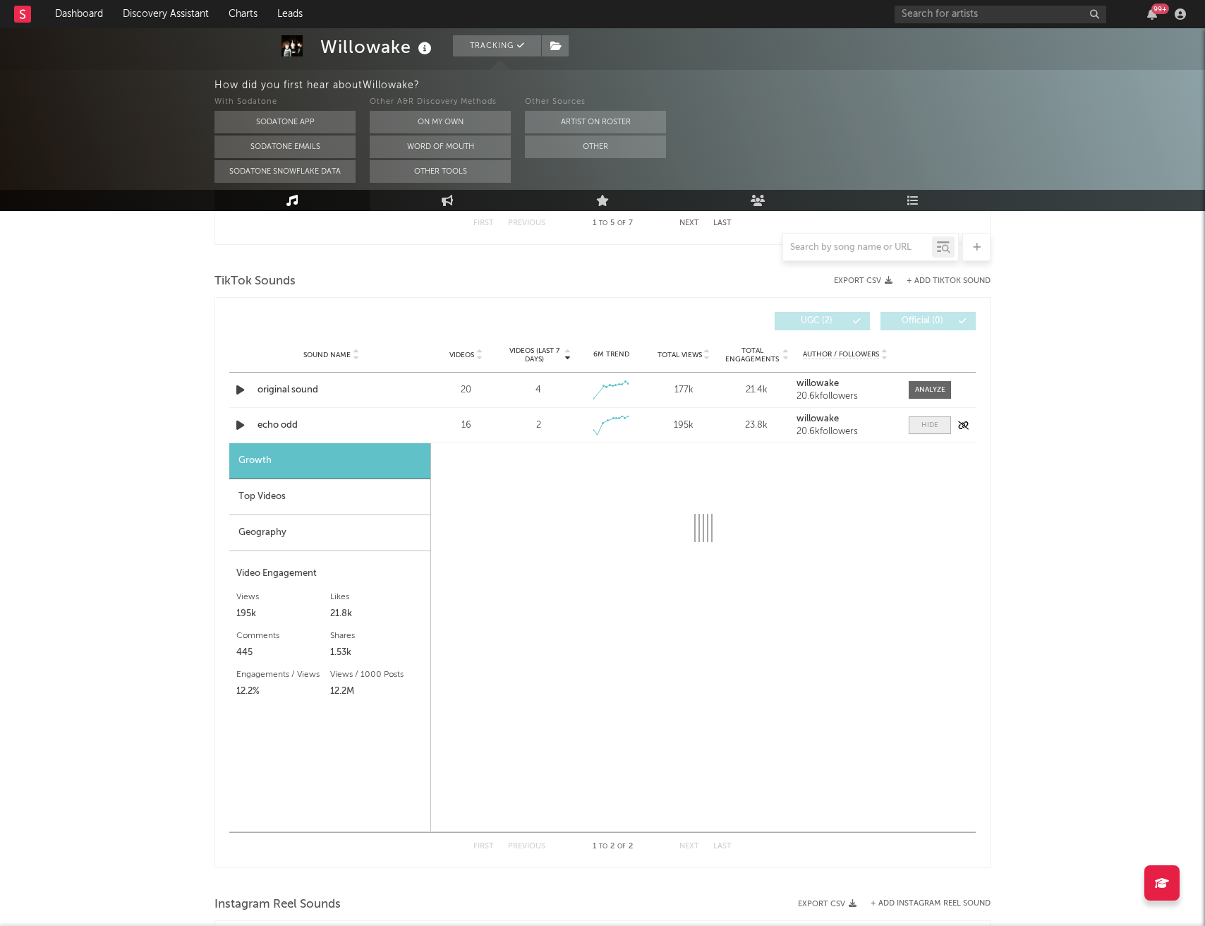
select select "1w"
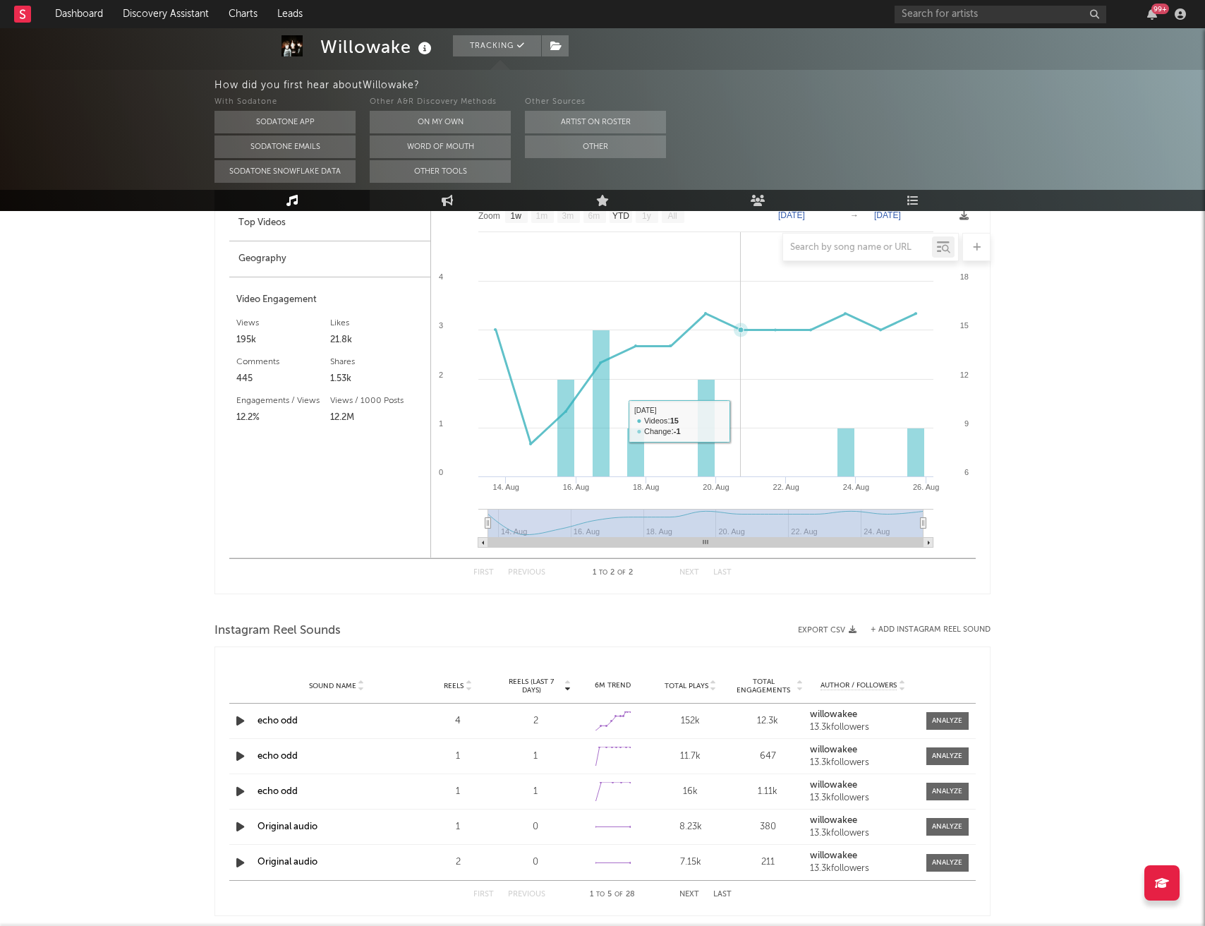
scroll to position [1224, 0]
